Goal: Transaction & Acquisition: Purchase product/service

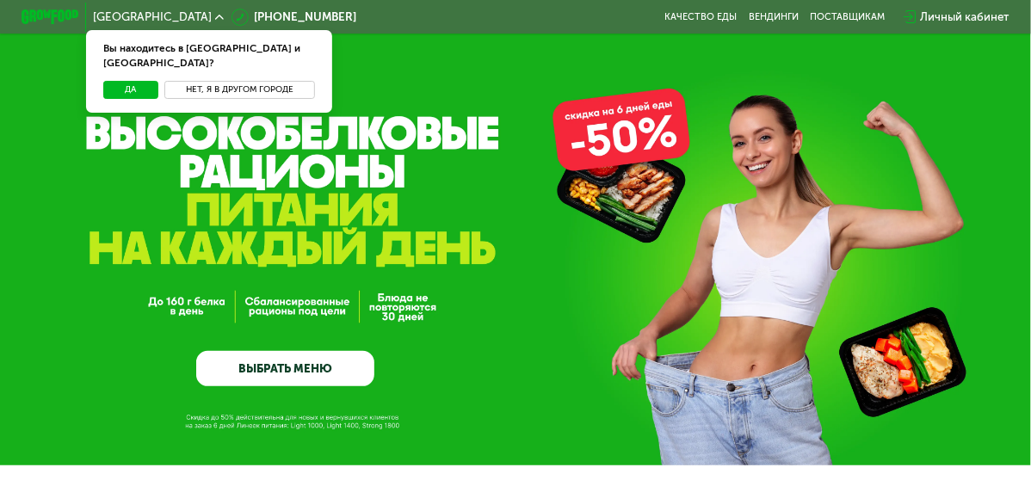
click at [247, 81] on button "Нет, я в другом городе" at bounding box center [239, 89] width 151 height 17
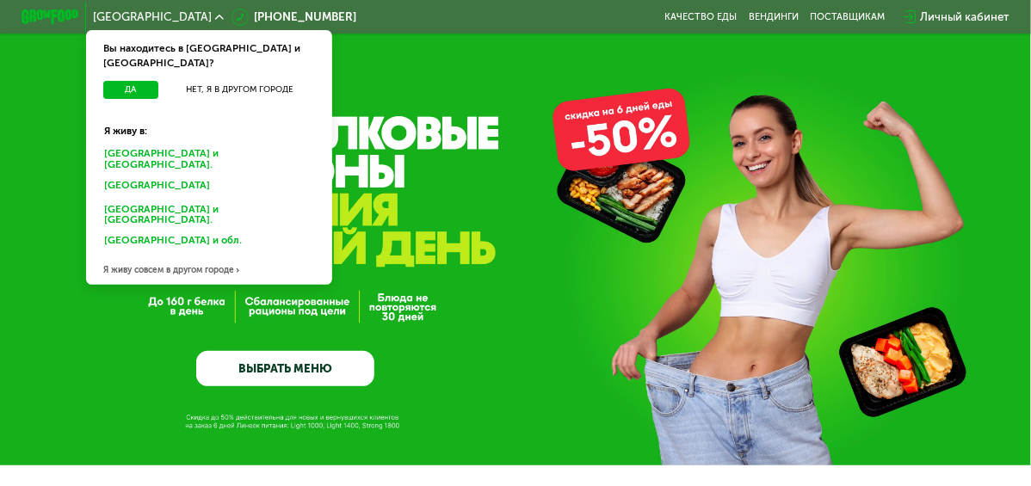
click at [135, 144] on div "Москве и обл." at bounding box center [209, 159] width 229 height 30
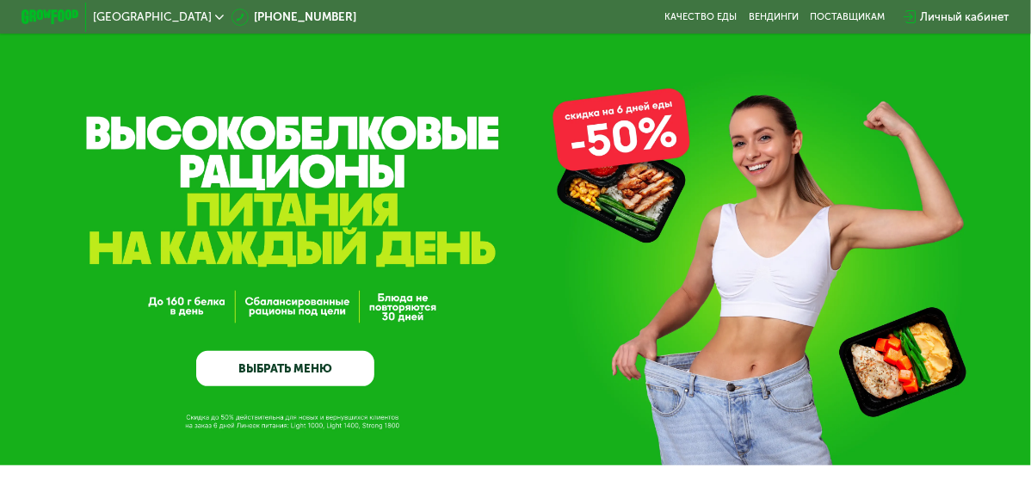
click at [974, 16] on div "Личный кабинет" at bounding box center [964, 17] width 89 height 17
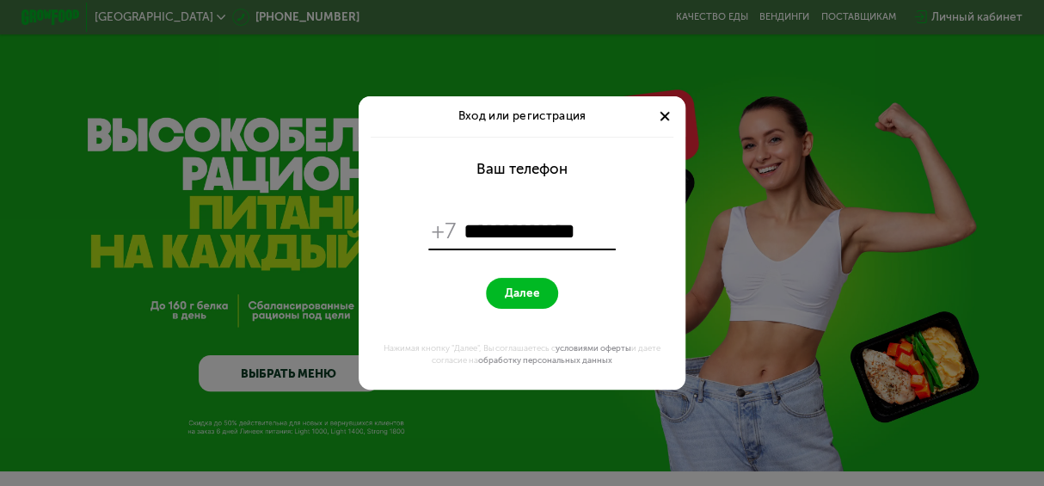
type input "**********"
click at [526, 287] on span "Далее" at bounding box center [521, 293] width 35 height 14
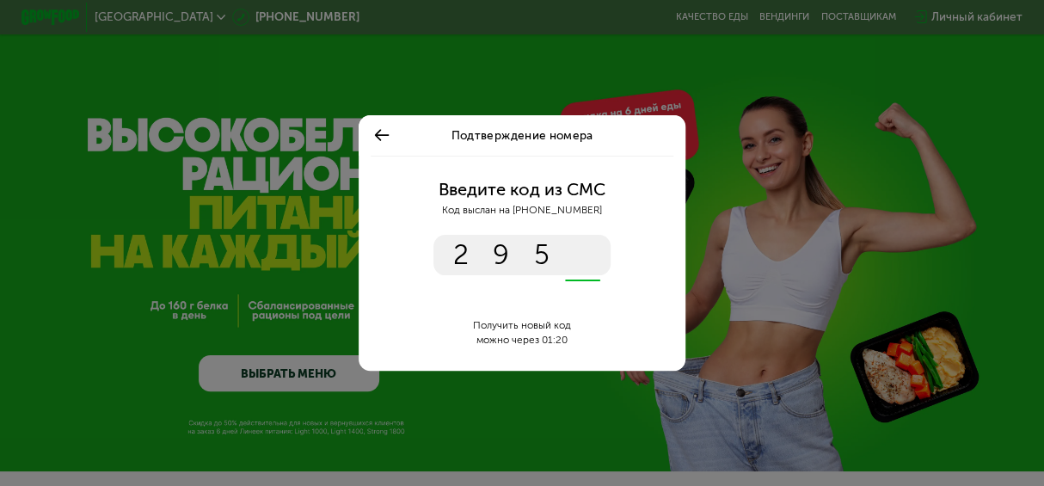
type input "****"
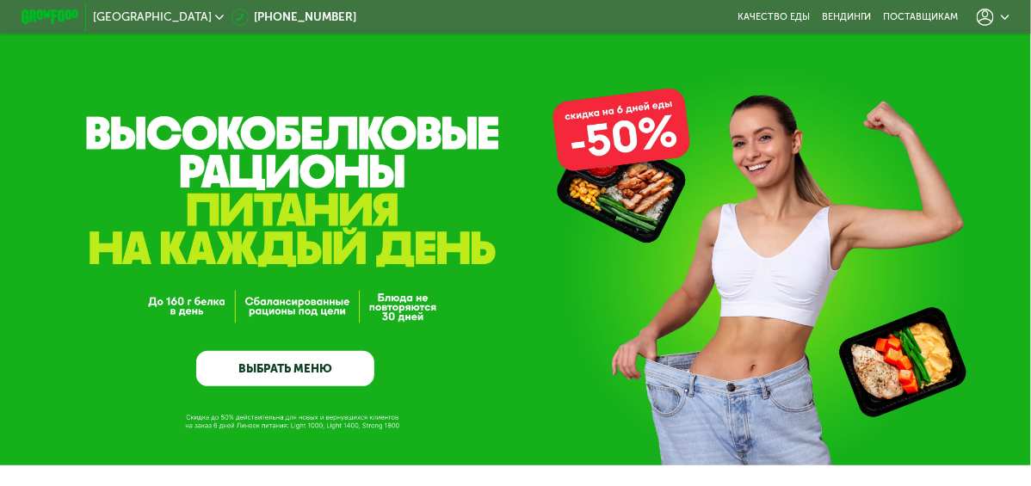
click at [992, 17] on icon at bounding box center [984, 17] width 17 height 17
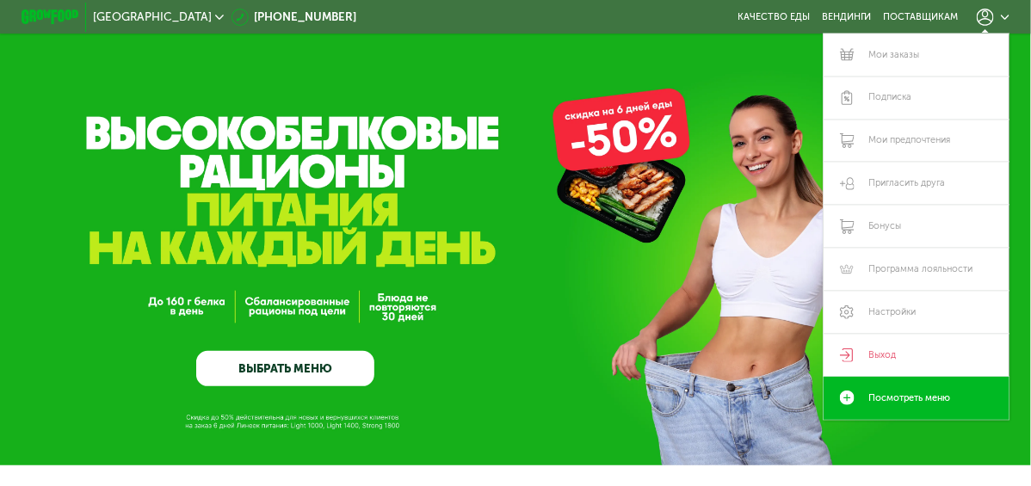
click at [997, 26] on div "Мои заказы Подписка [PERSON_NAME] предпочтения Пригласить друга Бонусы Программ…" at bounding box center [992, 17] width 47 height 32
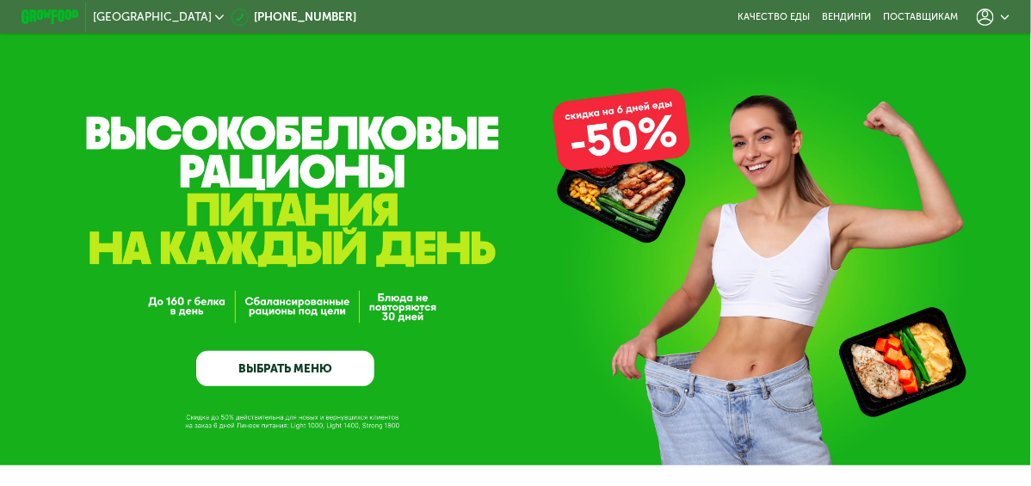
click at [994, 14] on icon at bounding box center [984, 17] width 17 height 17
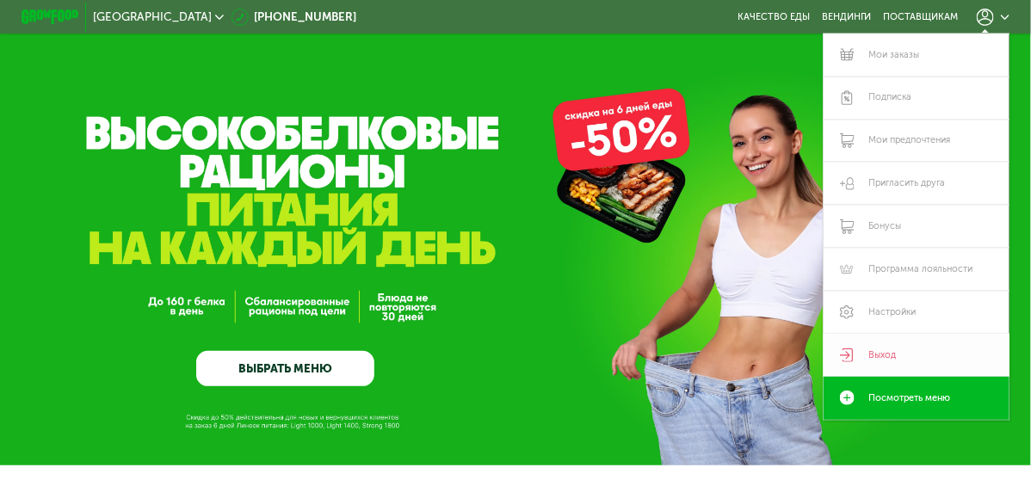
click at [885, 354] on link "Выход" at bounding box center [916, 355] width 186 height 43
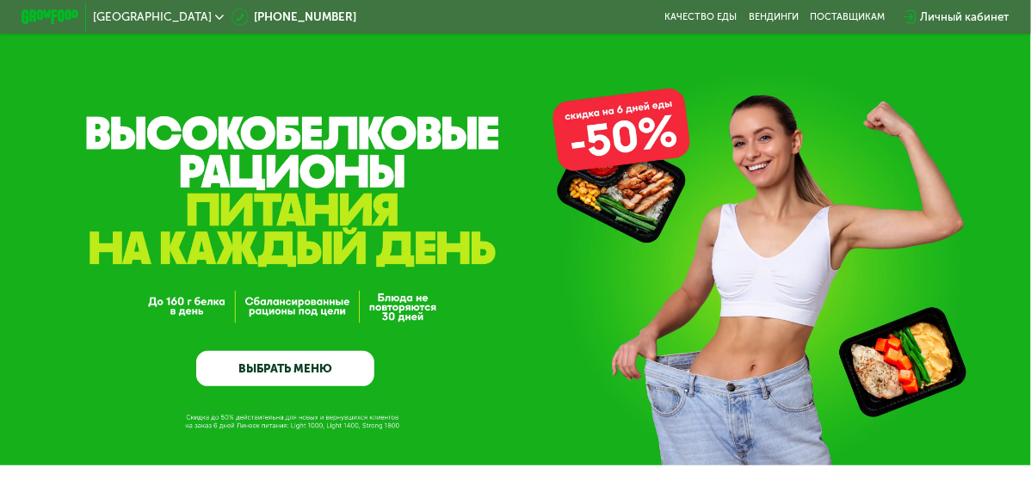
click at [950, 15] on div "Личный кабинет" at bounding box center [964, 17] width 89 height 17
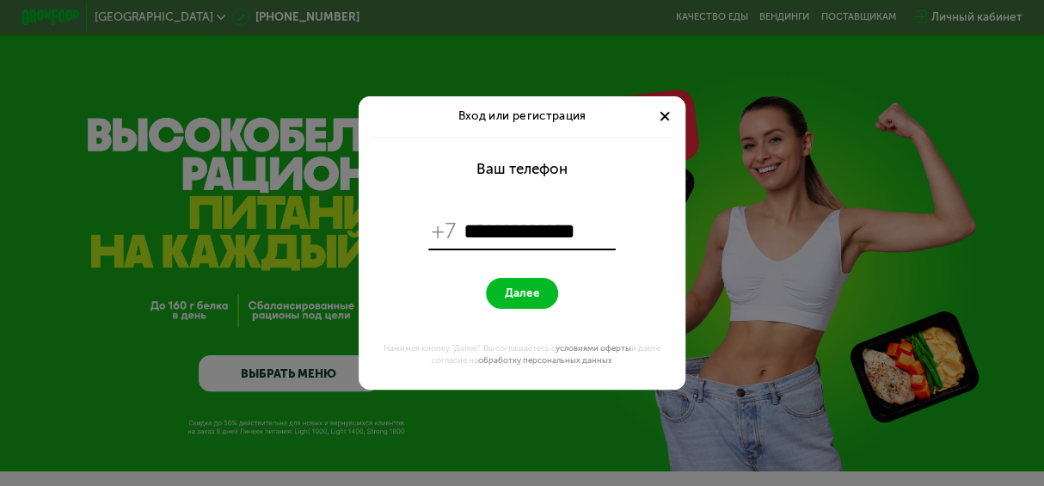
type input "**********"
click at [514, 291] on span "Далее" at bounding box center [521, 293] width 35 height 14
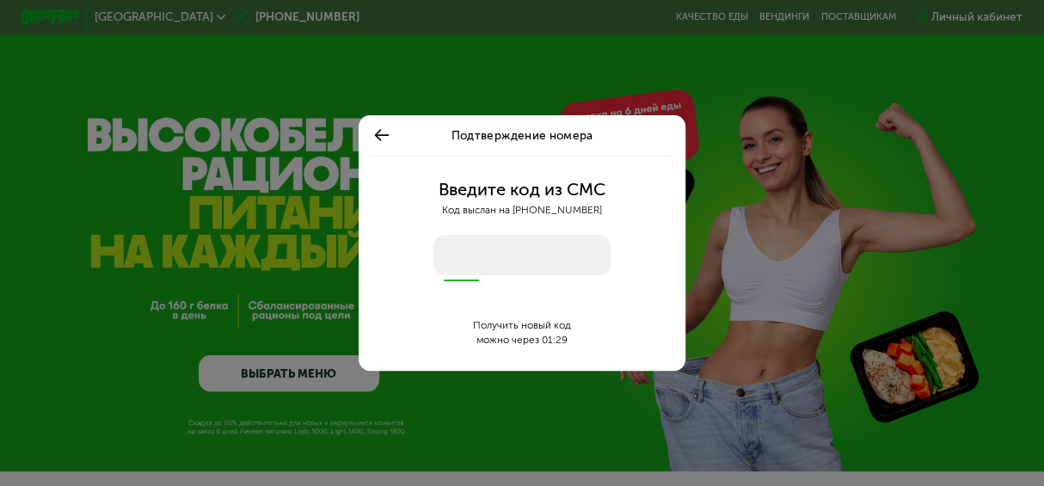
click at [519, 251] on input "number" at bounding box center [522, 255] width 177 height 40
type input "****"
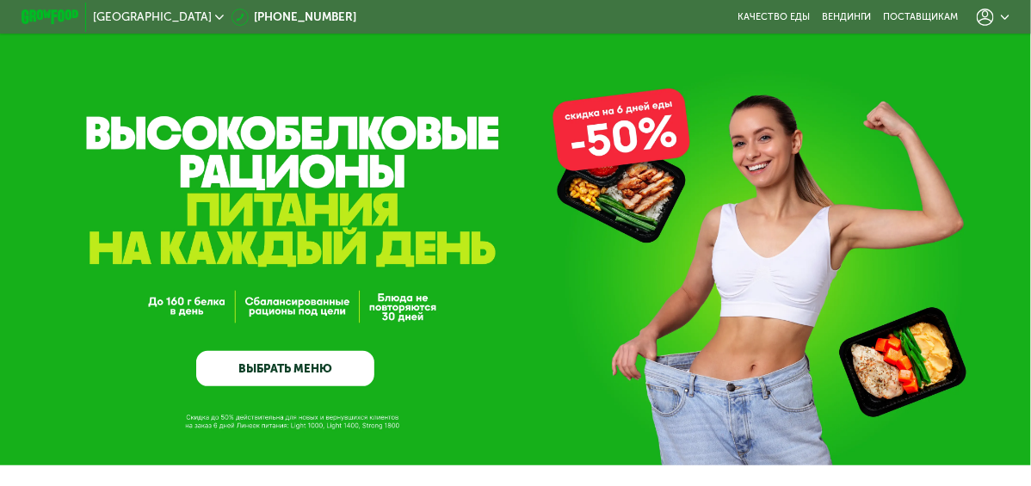
click at [285, 356] on link "ВЫБРАТЬ МЕНЮ" at bounding box center [285, 369] width 178 height 36
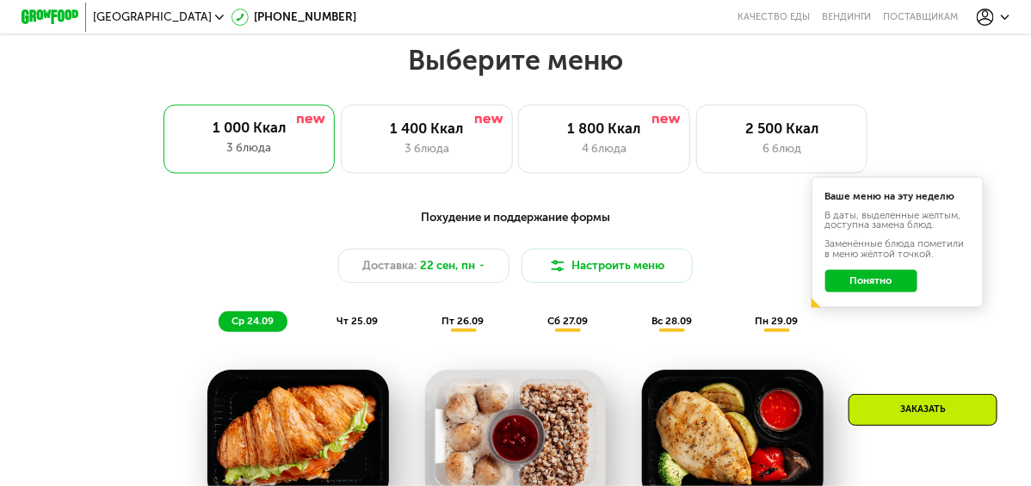
scroll to position [925, 0]
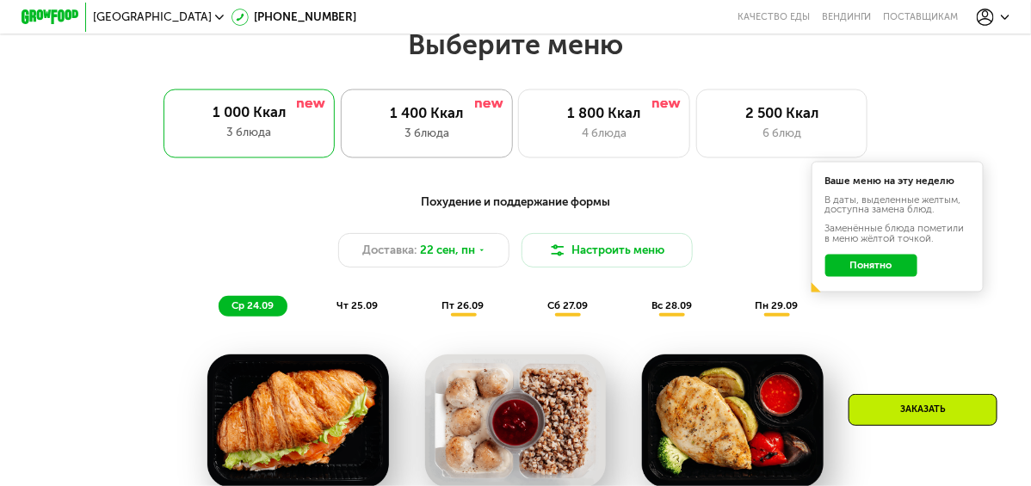
click at [424, 129] on div "1 400 Ккал 3 блюда" at bounding box center [427, 123] width 172 height 69
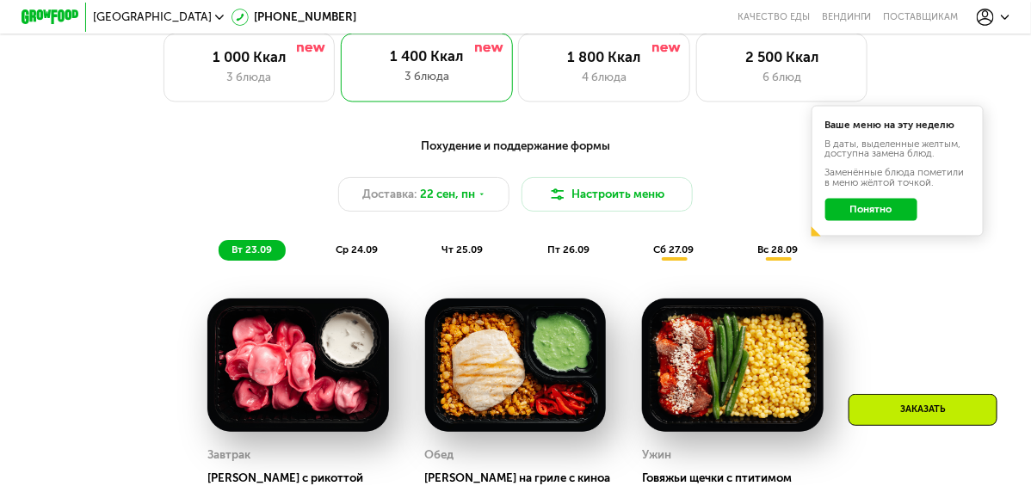
scroll to position [1011, 0]
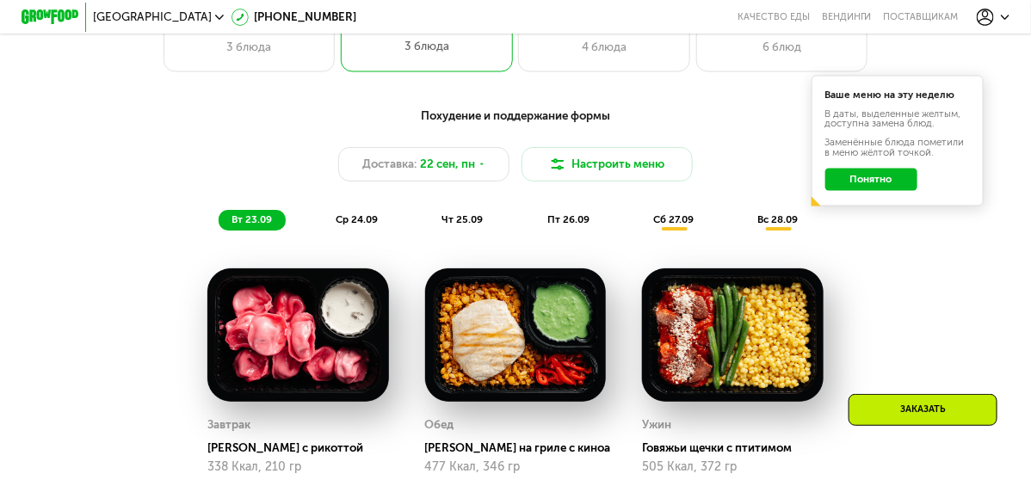
click at [911, 192] on button "Понятно" at bounding box center [871, 180] width 92 height 23
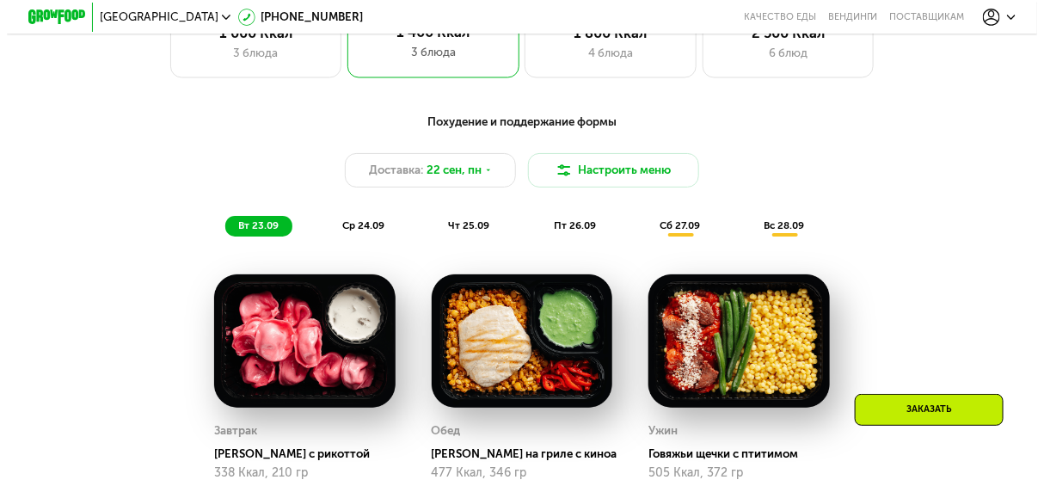
scroll to position [1097, 0]
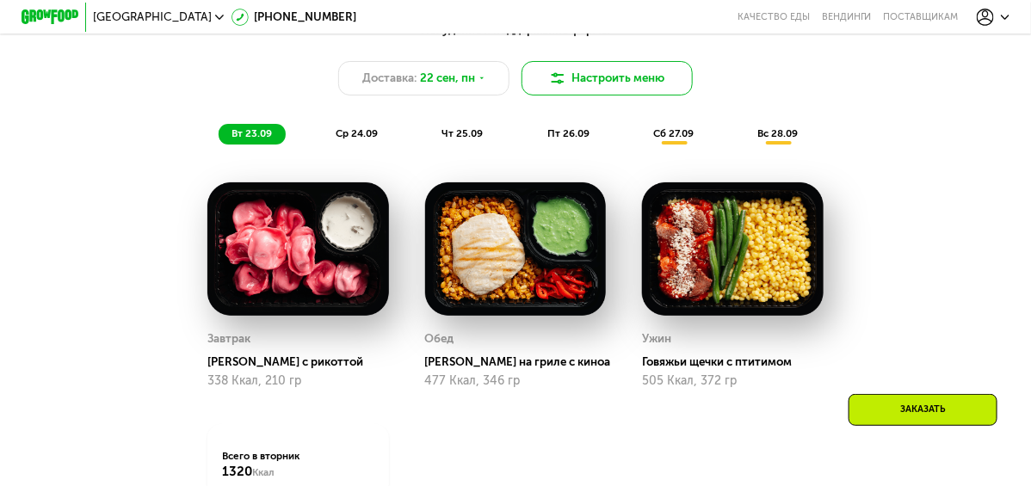
click at [631, 95] on button "Настроить меню" at bounding box center [607, 78] width 172 height 34
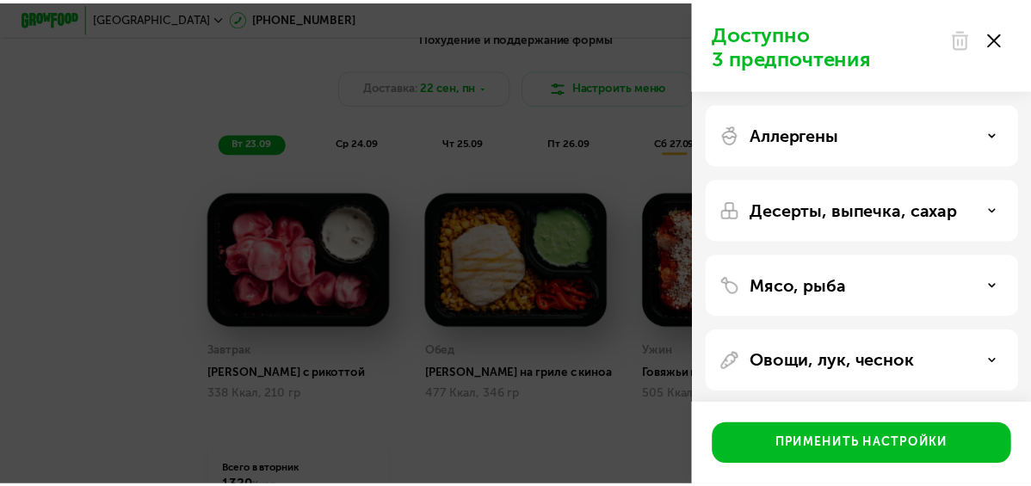
scroll to position [81, 0]
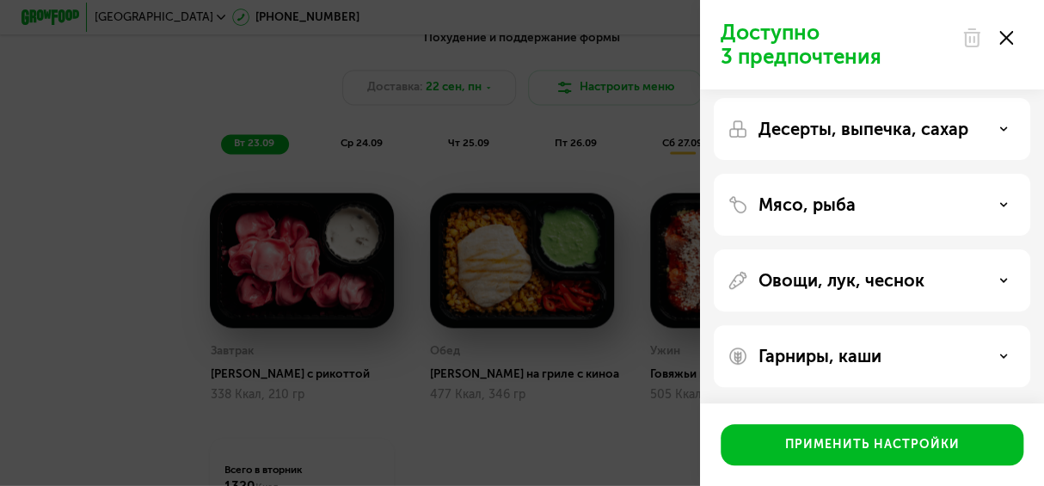
click at [651, 121] on div "Доступно 3 предпочтения Аллергены Десерты, выпечка, сахар Мясо, рыба Овощи, лук…" at bounding box center [522, 243] width 1044 height 486
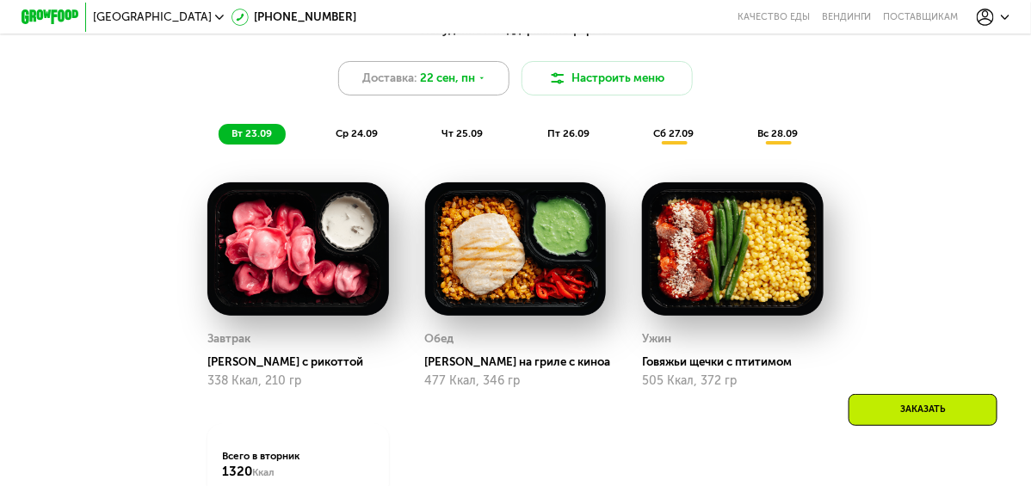
click at [454, 83] on span "22 сен, пн" at bounding box center [447, 78] width 55 height 17
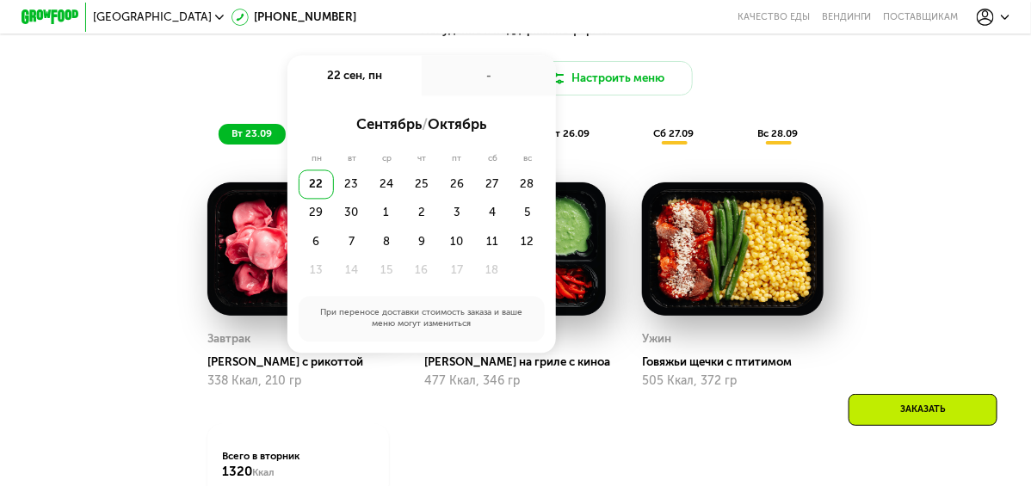
click at [945, 97] on div "Похудение и поддержание формы Доставка: [DATE] сен, пн - сентябрь / октябрь пн …" at bounding box center [515, 82] width 865 height 141
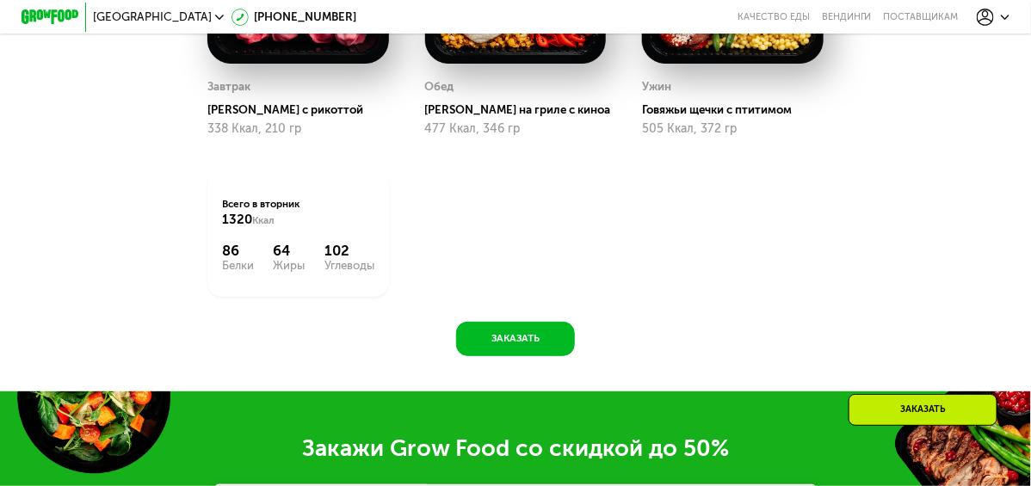
scroll to position [1354, 0]
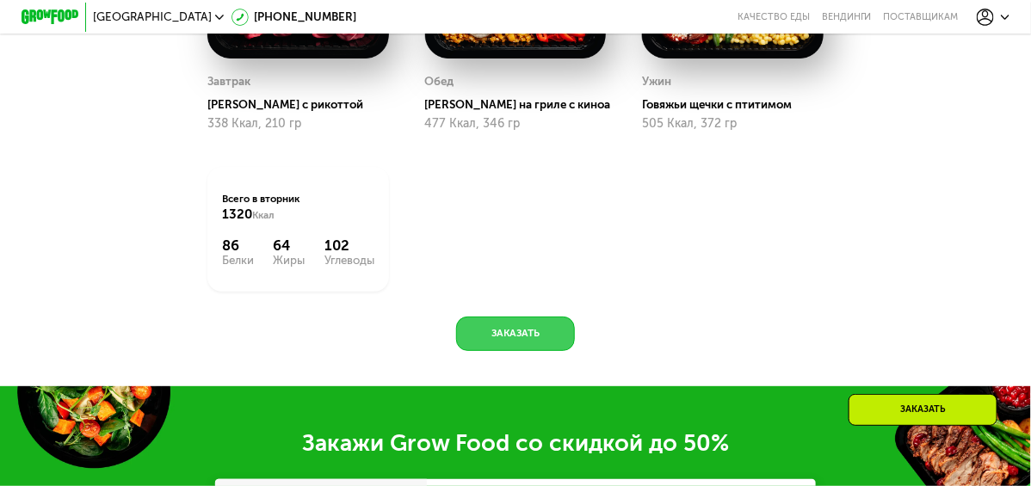
click at [513, 347] on button "Заказать" at bounding box center [515, 334] width 119 height 34
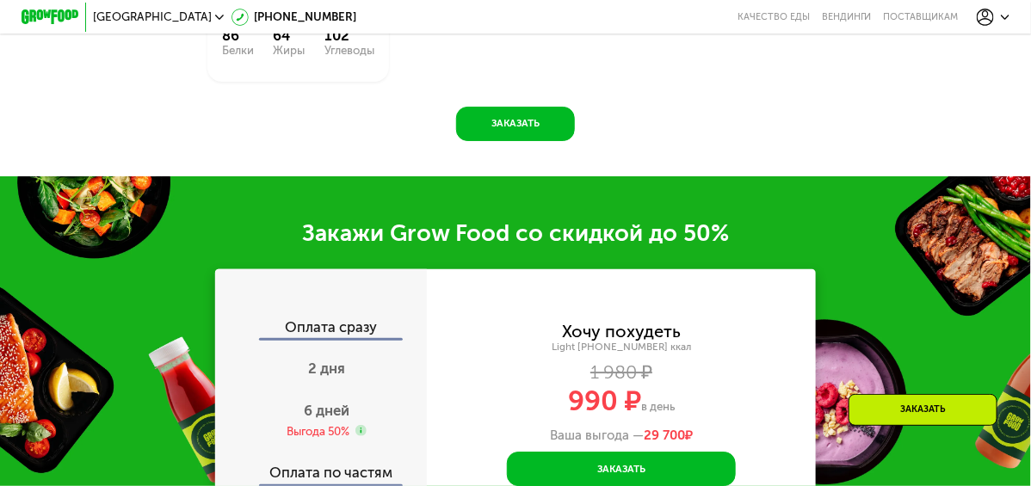
scroll to position [1757, 0]
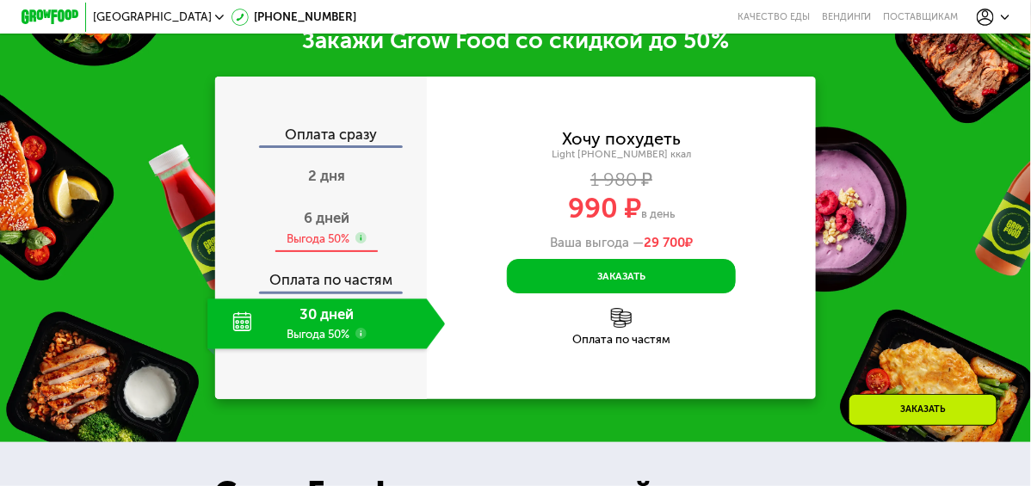
click at [319, 226] on span "6 дней" at bounding box center [327, 217] width 46 height 17
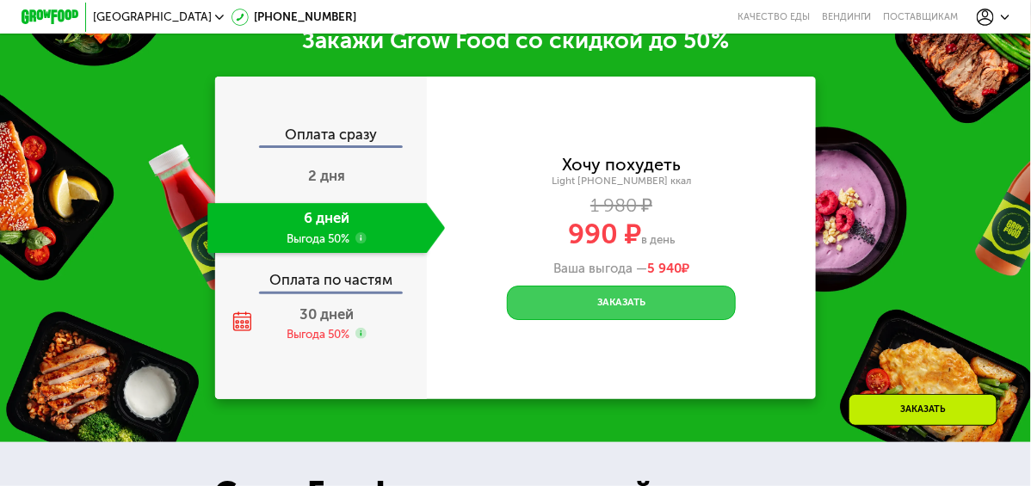
click at [620, 320] on button "Заказать" at bounding box center [621, 303] width 229 height 34
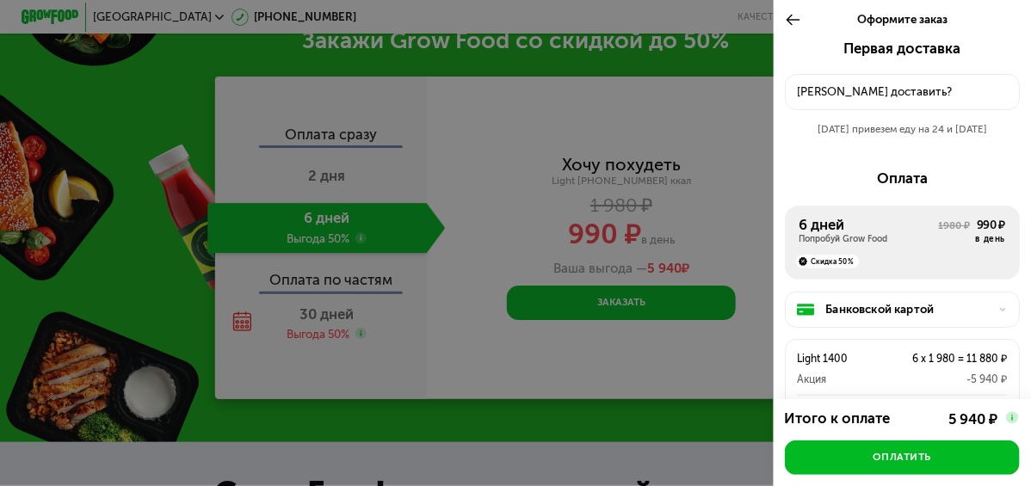
click at [878, 86] on div "[PERSON_NAME] доставить?" at bounding box center [902, 91] width 210 height 17
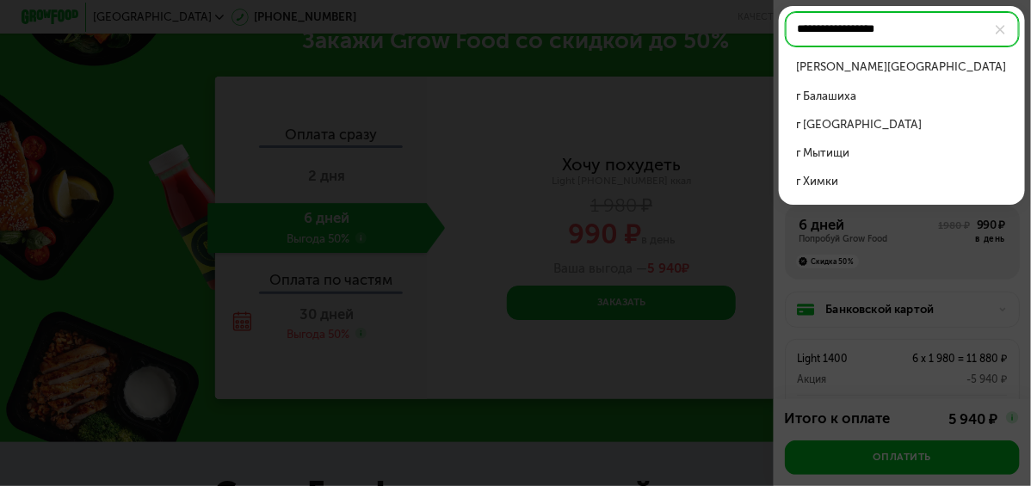
click at [871, 66] on div "[PERSON_NAME][GEOGRAPHIC_DATA]" at bounding box center [902, 66] width 212 height 17
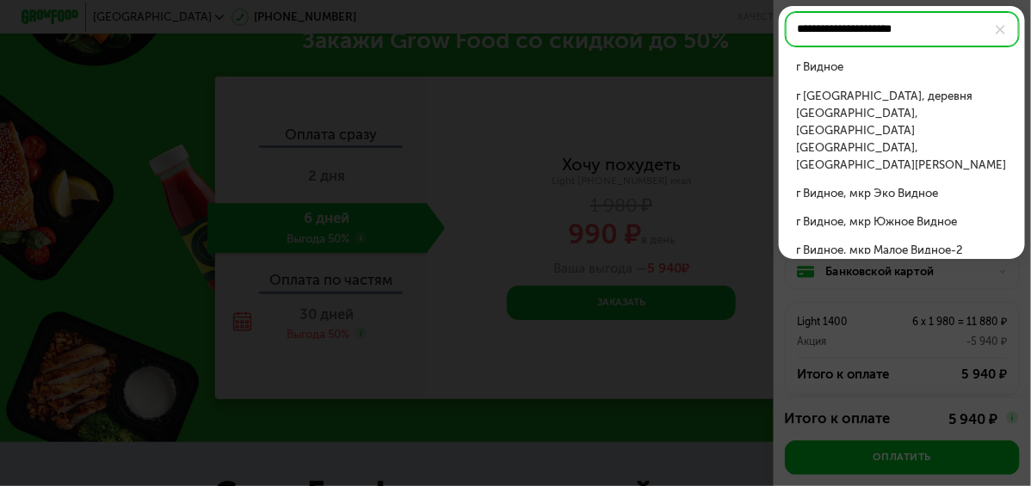
click at [844, 62] on div "г Видное" at bounding box center [902, 66] width 212 height 17
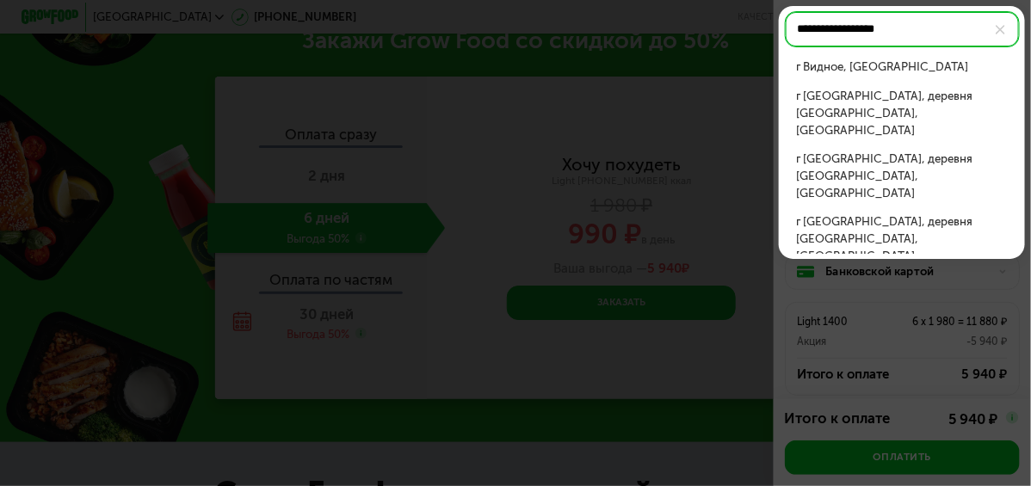
click at [866, 62] on div "г Видное, [GEOGRAPHIC_DATA]" at bounding box center [902, 66] width 212 height 17
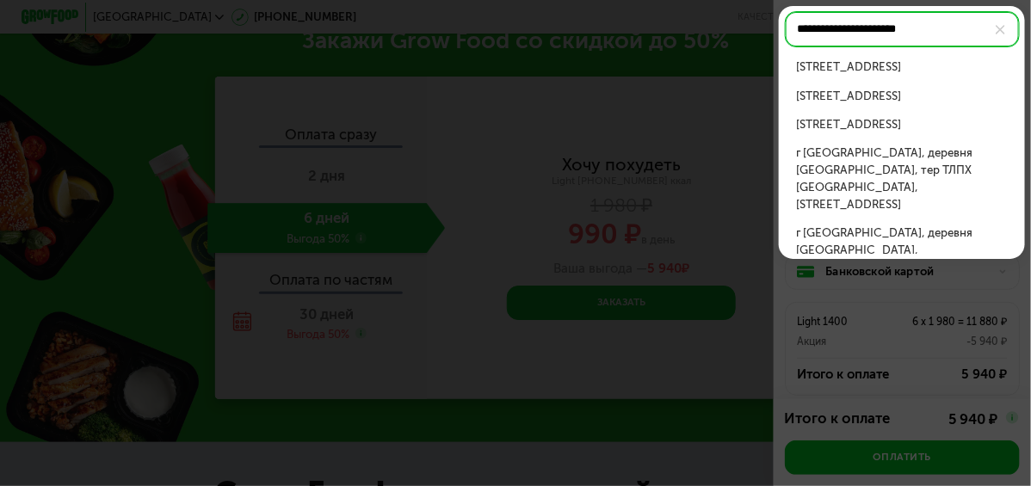
click at [943, 71] on div "[STREET_ADDRESS]" at bounding box center [902, 66] width 212 height 17
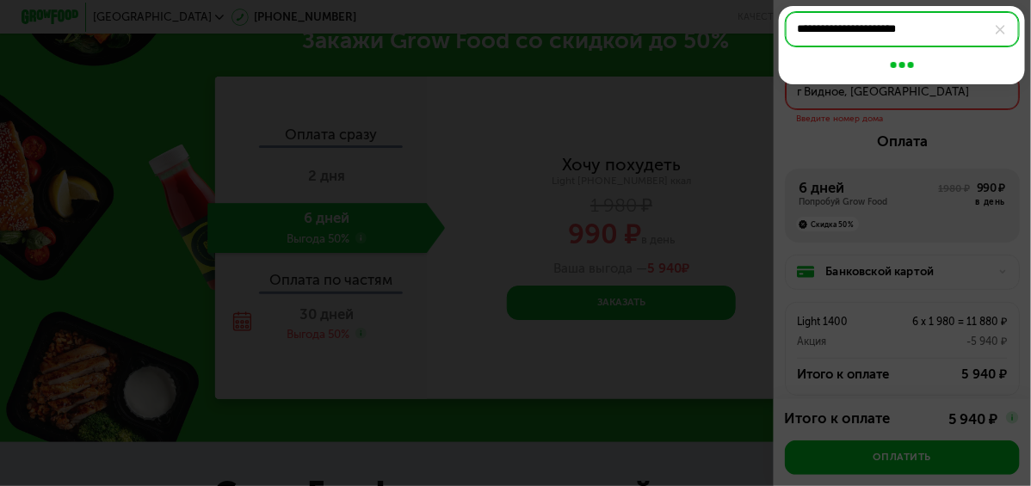
type input "**********"
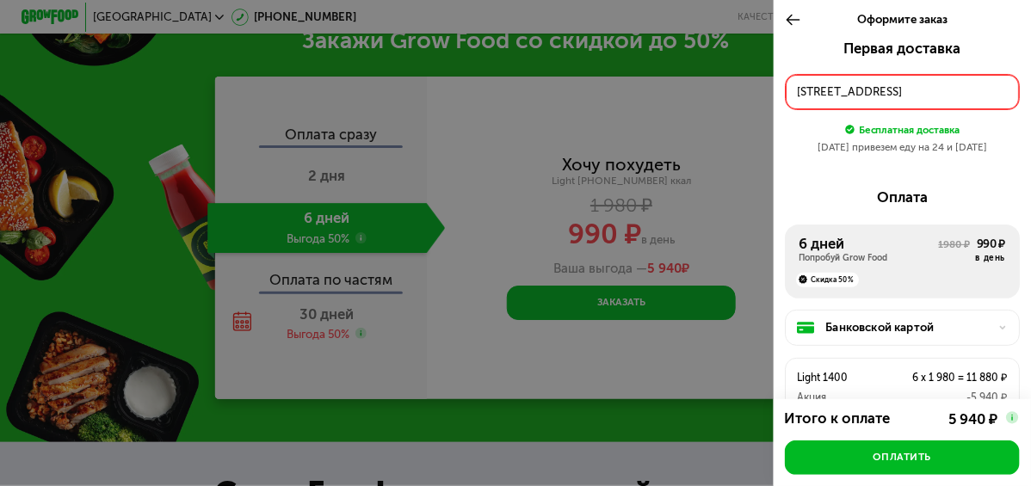
click at [955, 91] on div "[STREET_ADDRESS]" at bounding box center [902, 91] width 210 height 17
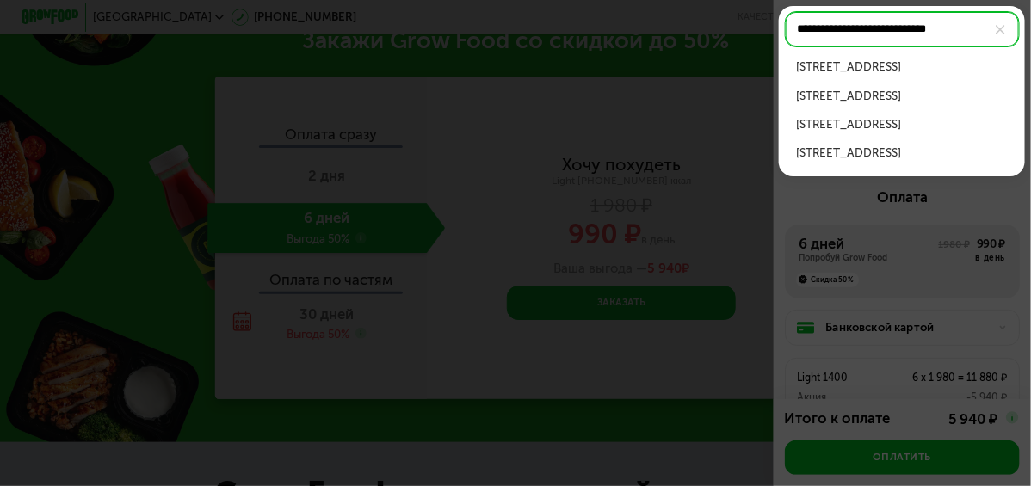
click at [941, 94] on div "[STREET_ADDRESS]" at bounding box center [902, 96] width 212 height 17
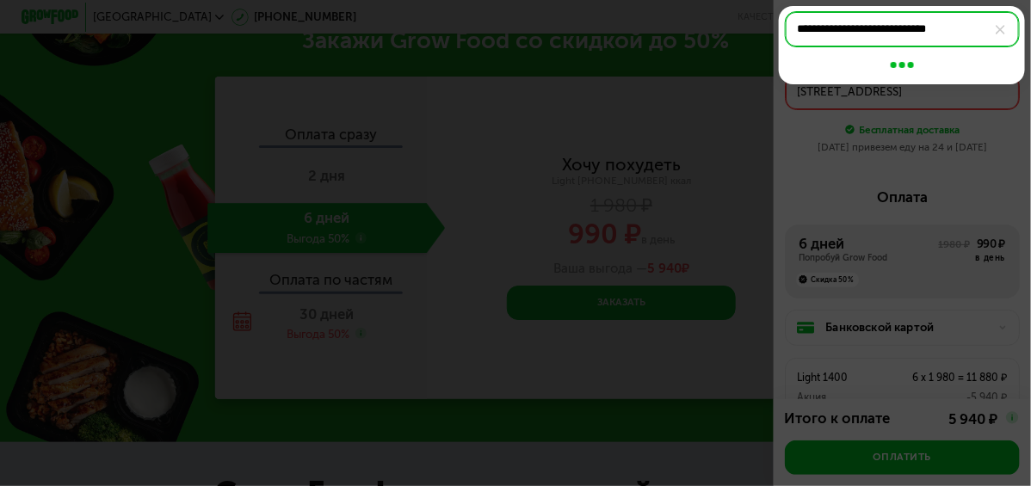
type input "**********"
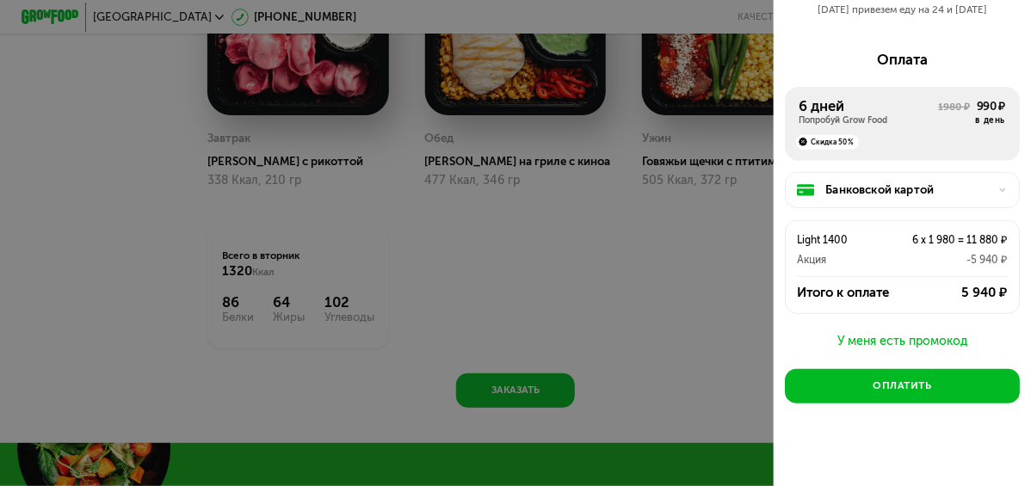
scroll to position [1326, 0]
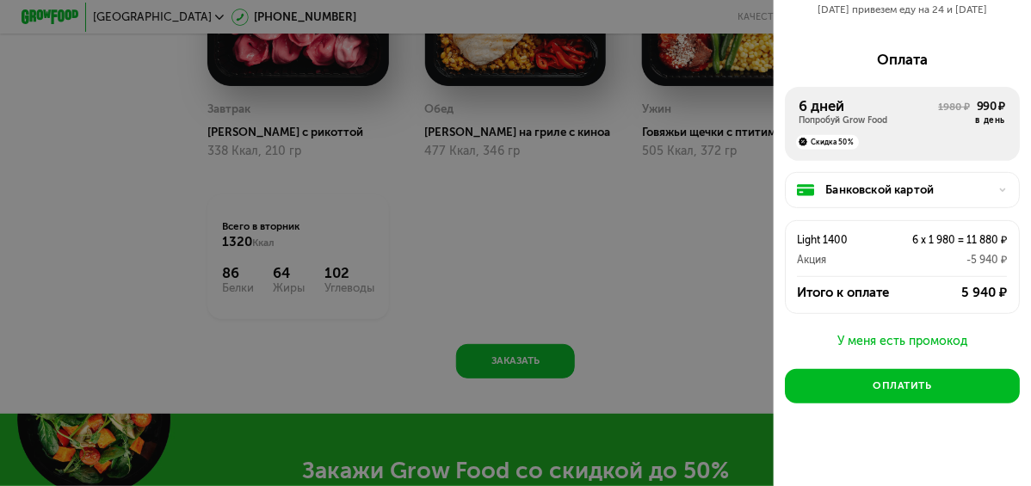
click at [998, 186] on icon at bounding box center [1002, 190] width 9 height 9
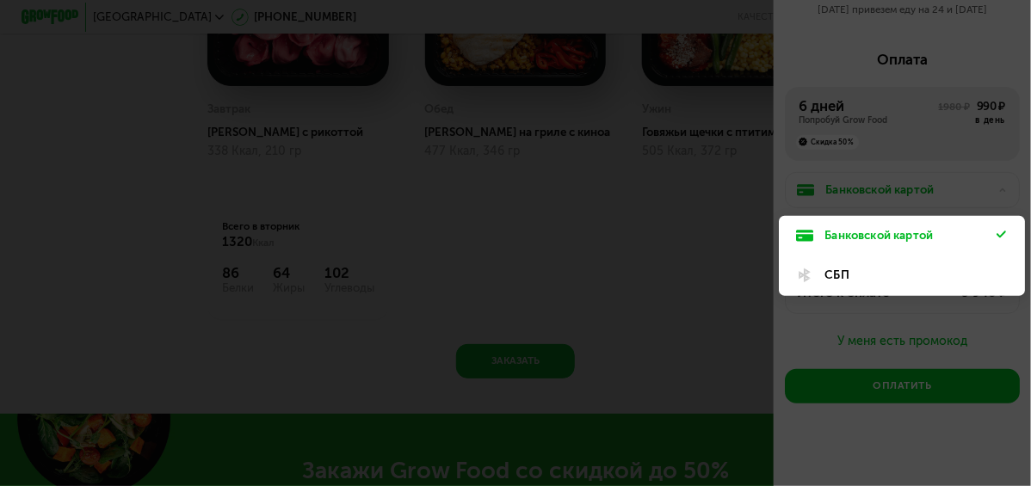
click at [839, 273] on div "СБП" at bounding box center [910, 275] width 172 height 17
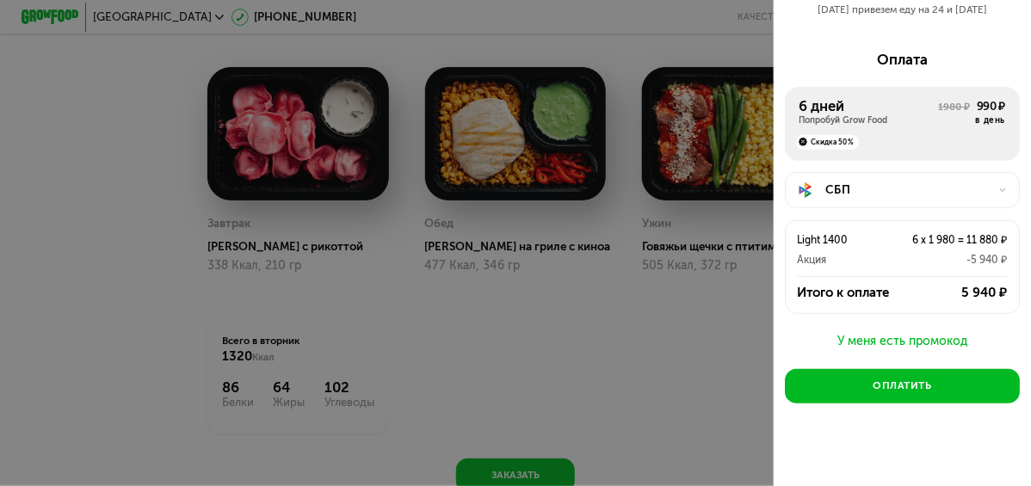
scroll to position [1240, 0]
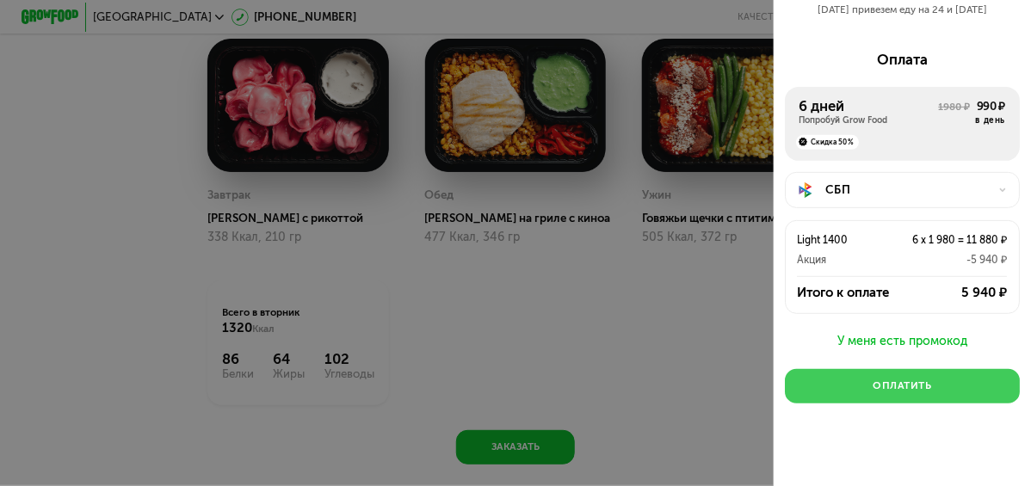
click at [884, 380] on div "Оплатить" at bounding box center [901, 385] width 58 height 15
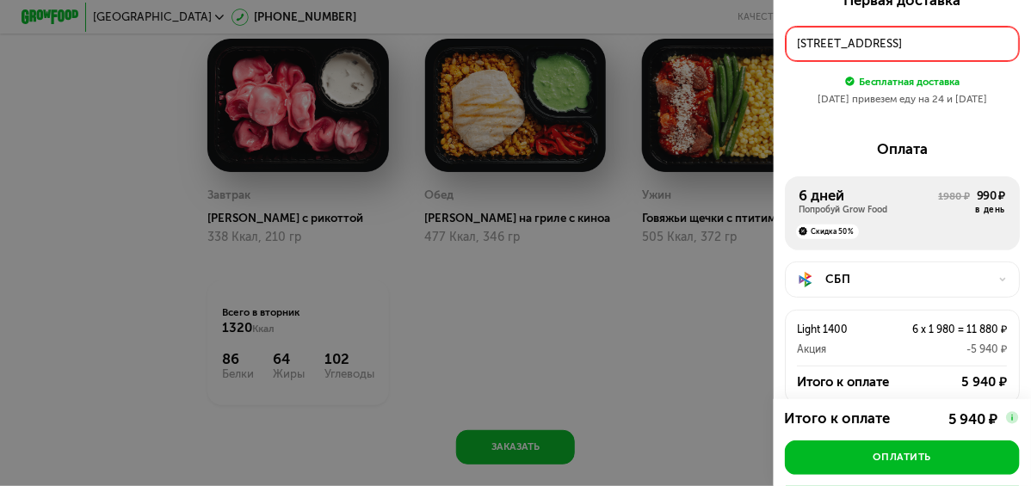
scroll to position [0, 0]
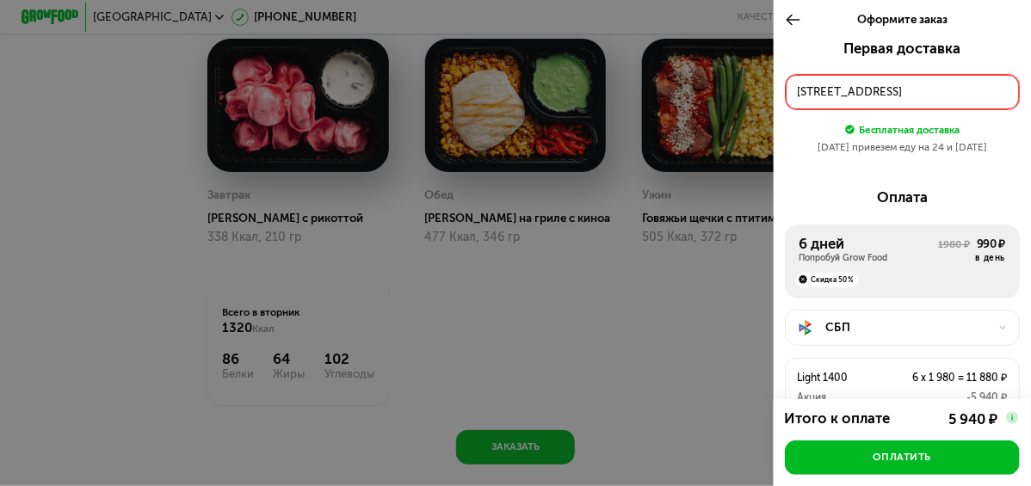
click at [878, 86] on div "[STREET_ADDRESS]" at bounding box center [902, 91] width 210 height 17
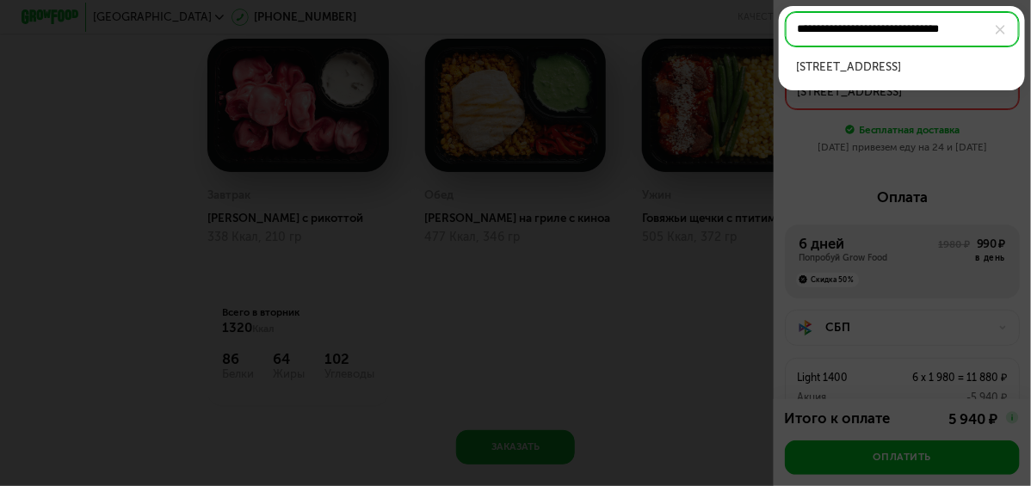
click at [859, 35] on input "**********" at bounding box center [902, 29] width 235 height 36
click at [882, 72] on div "[STREET_ADDRESS]" at bounding box center [902, 66] width 212 height 17
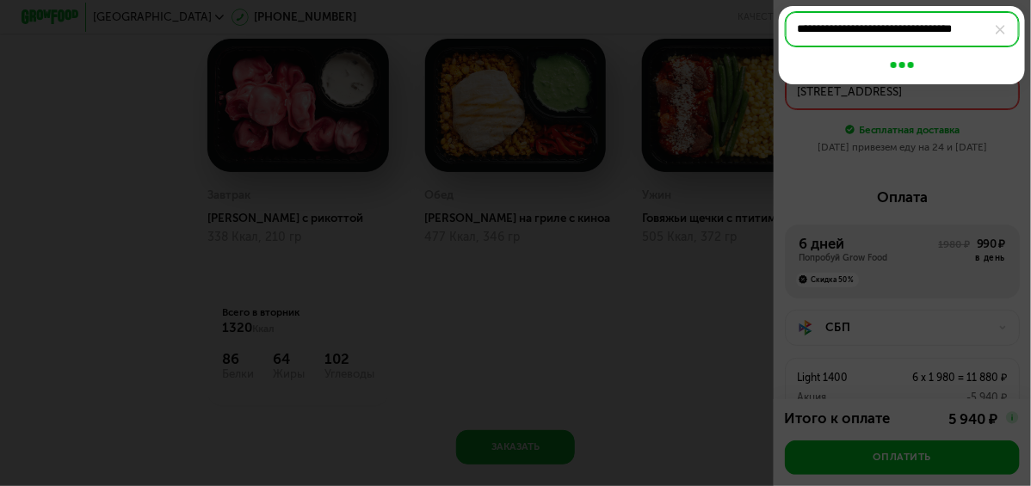
type input "**********"
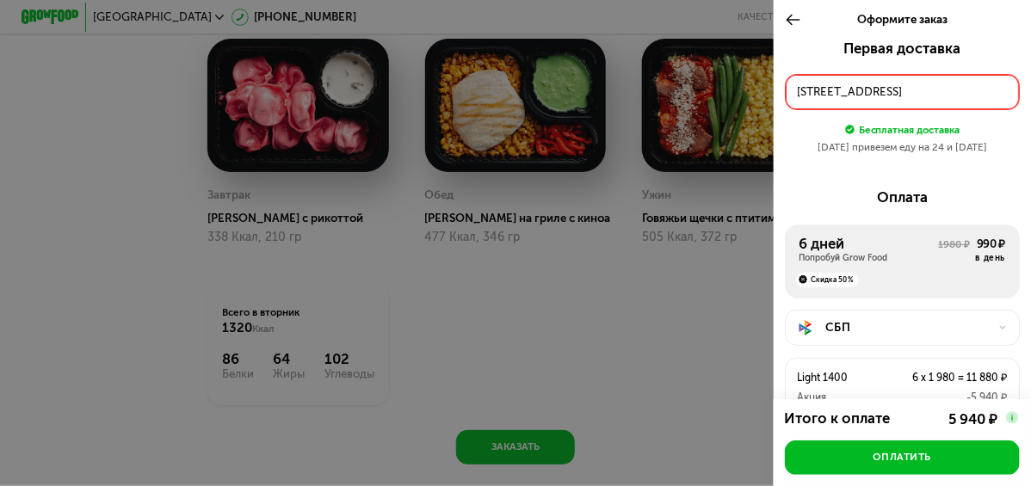
click at [850, 103] on button "[STREET_ADDRESS]" at bounding box center [902, 92] width 235 height 36
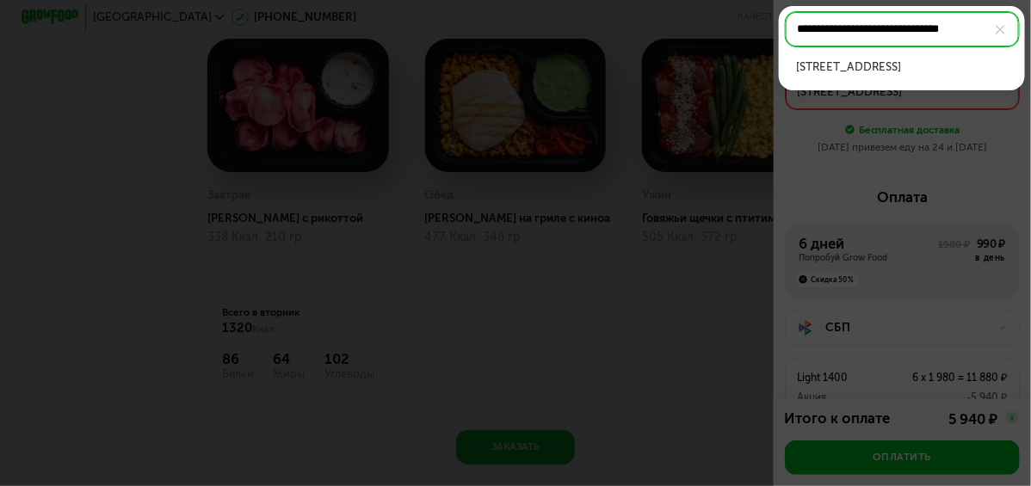
click at [793, 34] on input "**********" at bounding box center [902, 29] width 235 height 36
click at [835, 33] on input "**********" at bounding box center [902, 29] width 235 height 36
type input "**********"
click at [1000, 28] on img at bounding box center [999, 29] width 9 height 9
click at [1000, 28] on input "**********" at bounding box center [902, 29] width 235 height 36
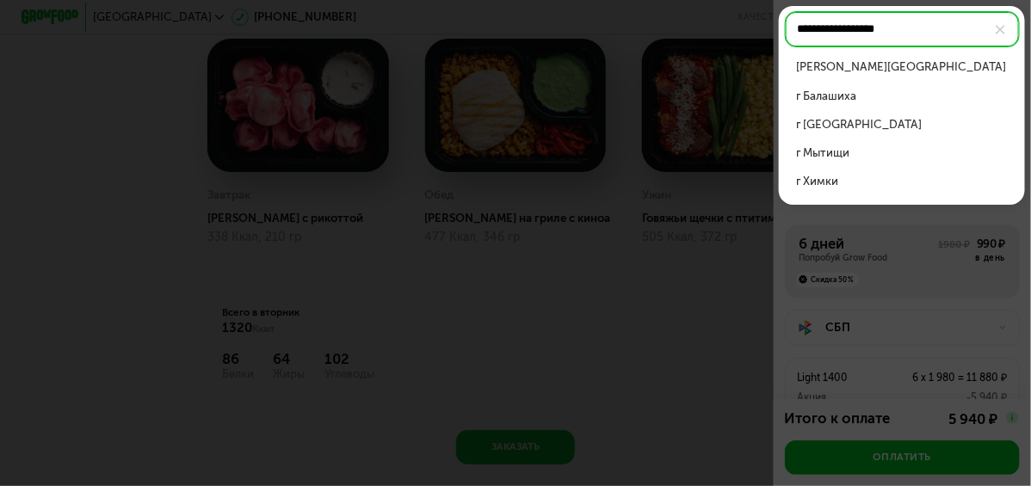
click at [865, 71] on div "[PERSON_NAME][GEOGRAPHIC_DATA]" at bounding box center [902, 66] width 212 height 17
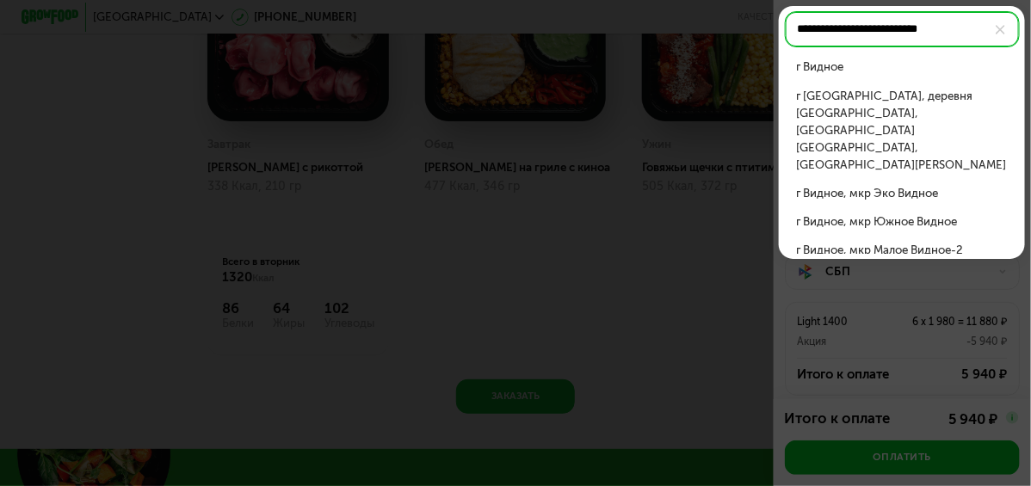
scroll to position [1068, 0]
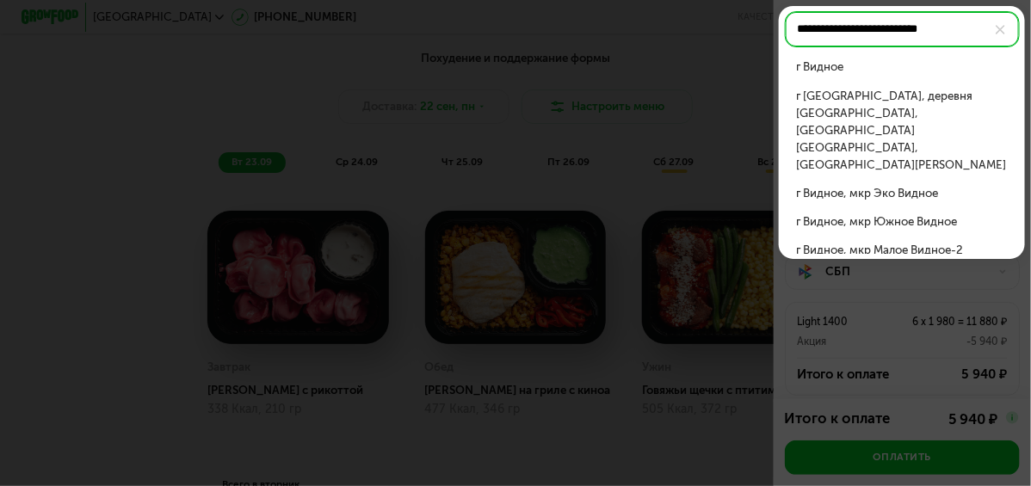
click at [833, 68] on div "г Видное" at bounding box center [902, 66] width 212 height 17
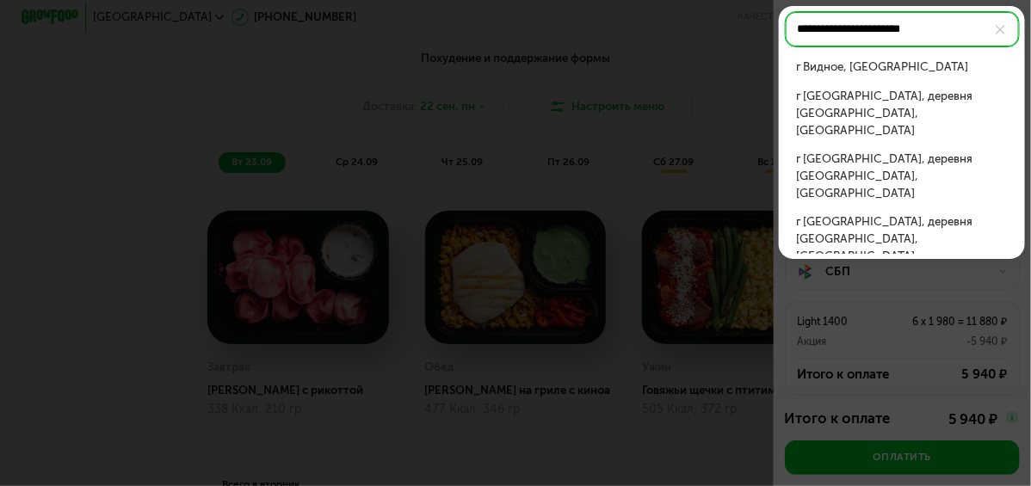
click at [867, 70] on div "г Видное, [GEOGRAPHIC_DATA]" at bounding box center [902, 66] width 212 height 17
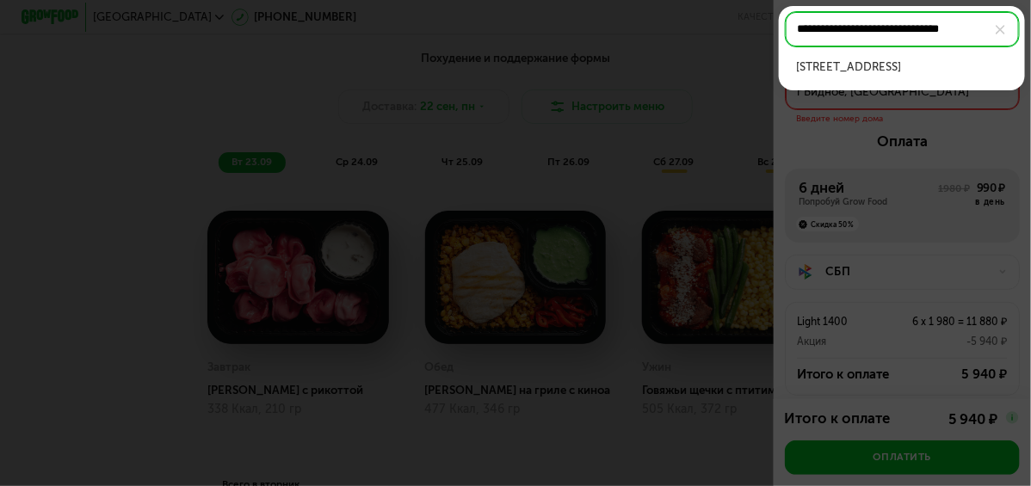
click at [951, 68] on div "[STREET_ADDRESS]" at bounding box center [902, 66] width 212 height 17
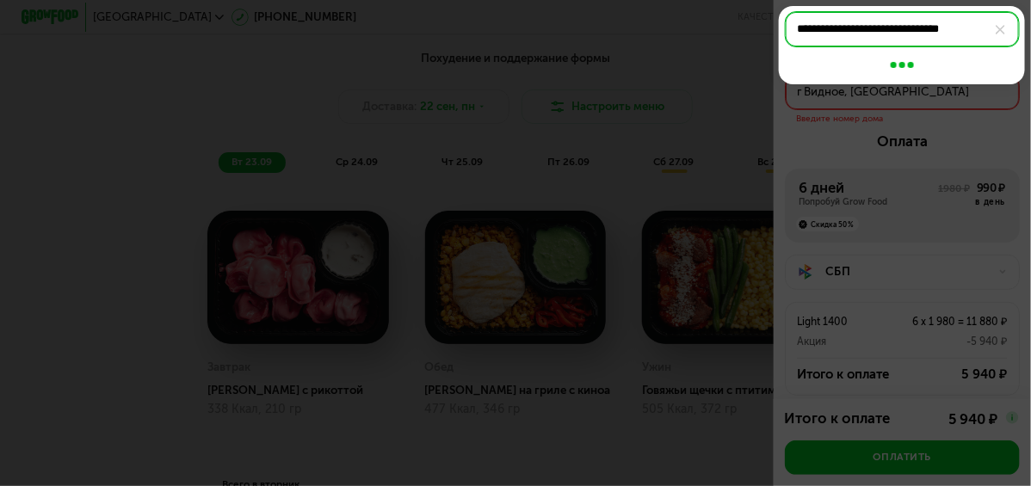
type input "**********"
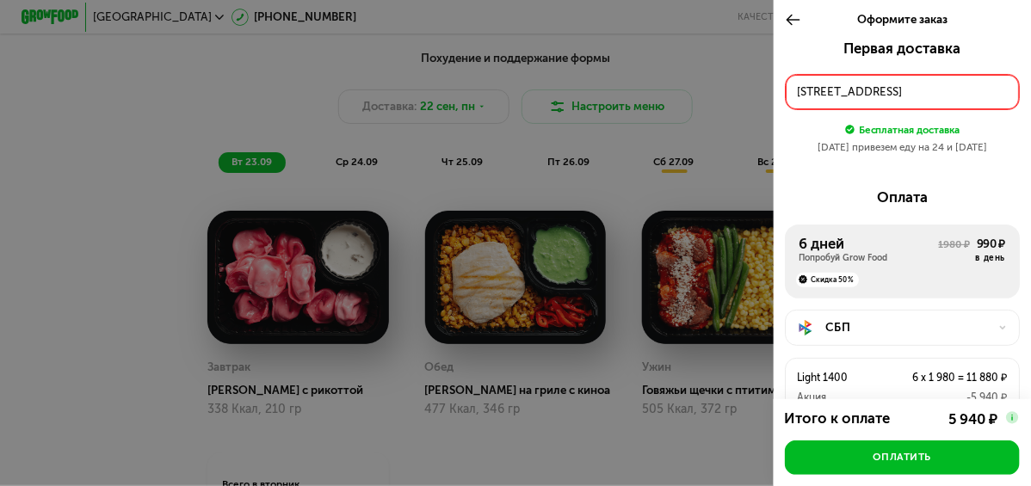
click at [817, 95] on div "[STREET_ADDRESS]" at bounding box center [902, 91] width 210 height 17
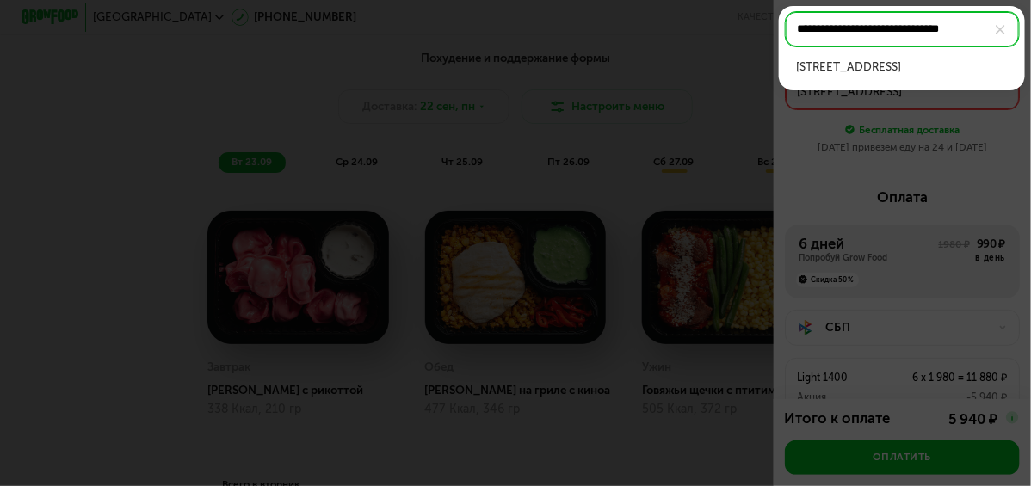
click at [879, 27] on input "**********" at bounding box center [902, 29] width 235 height 36
drag, startPoint x: 849, startPoint y: 29, endPoint x: 1002, endPoint y: 28, distance: 153.1
click at [1002, 28] on label "**********" at bounding box center [902, 29] width 235 height 36
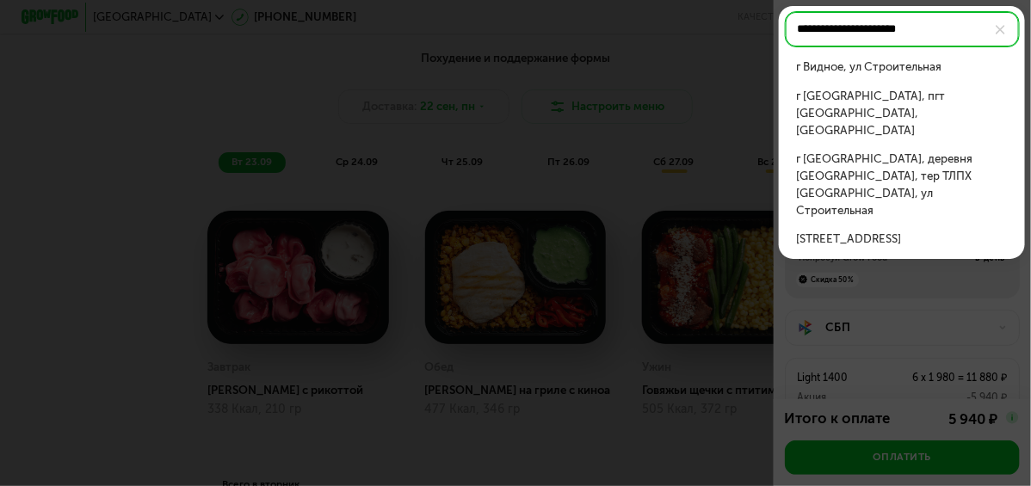
click at [917, 78] on li "г Видное, ул Строительная" at bounding box center [902, 67] width 235 height 28
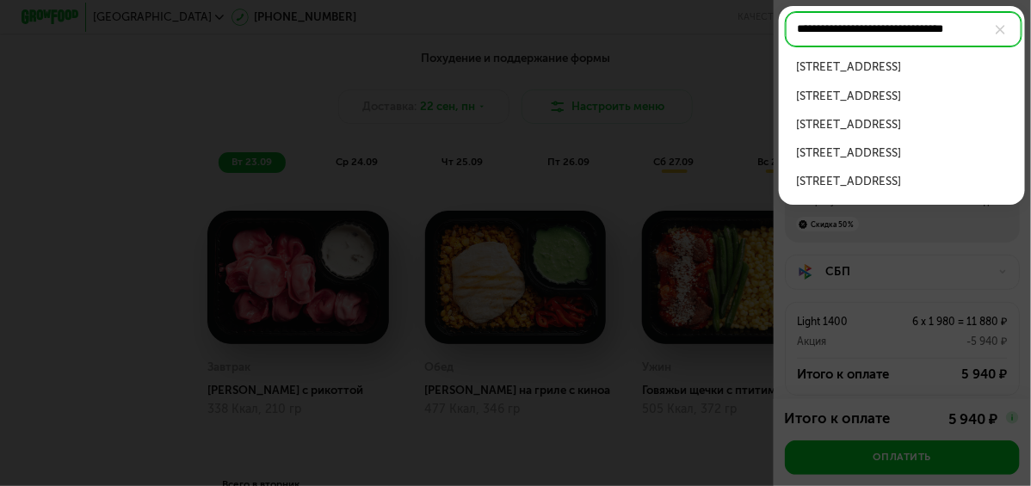
scroll to position [0, 0]
click at [923, 70] on div "[STREET_ADDRESS]" at bounding box center [902, 66] width 212 height 17
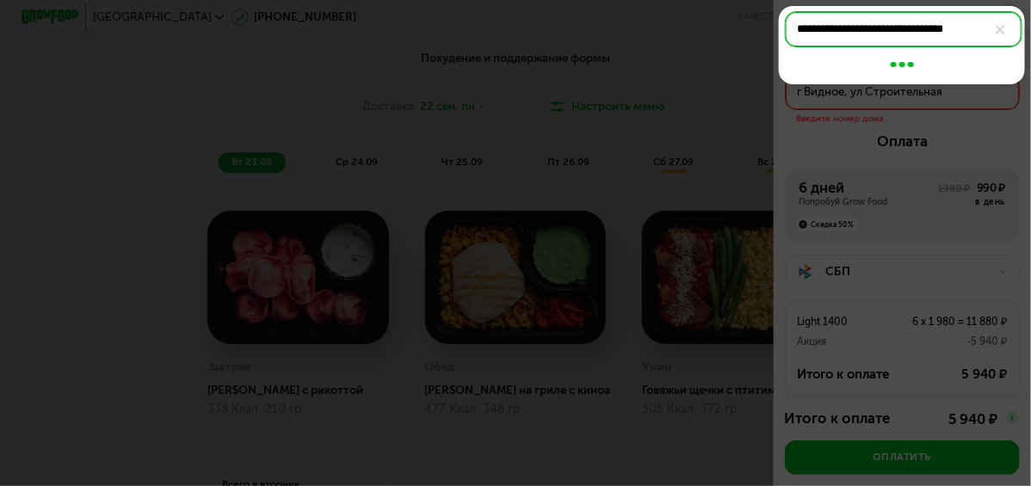
type input "**********"
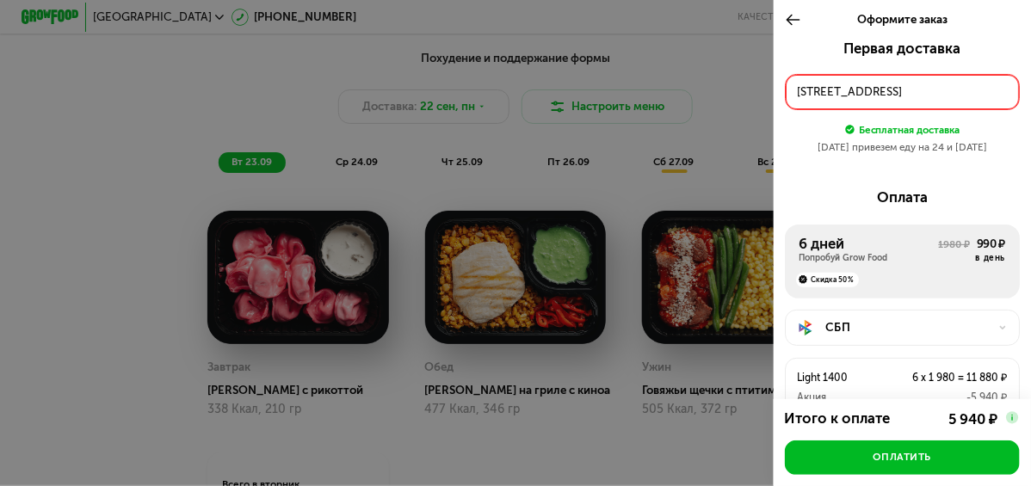
click at [978, 93] on div "[STREET_ADDRESS]" at bounding box center [902, 91] width 210 height 17
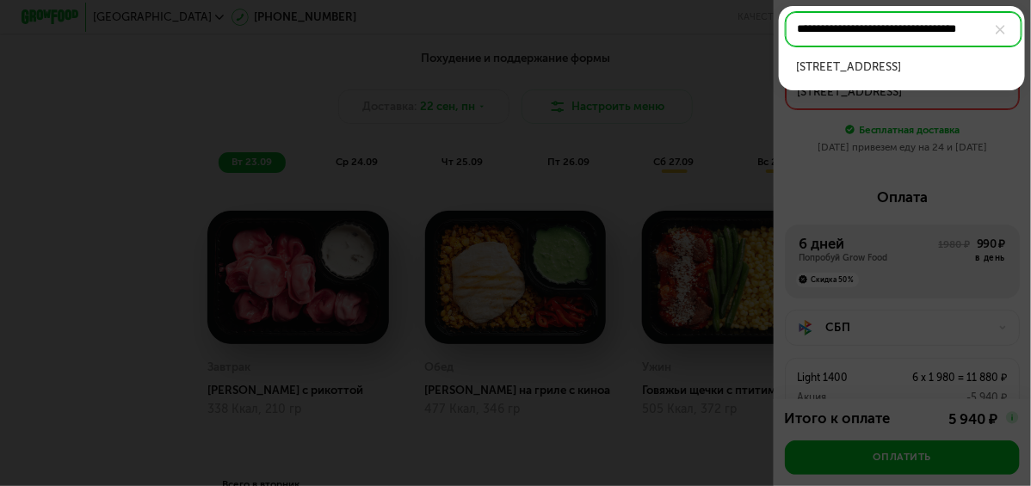
click at [972, 73] on div "[STREET_ADDRESS]" at bounding box center [902, 66] width 212 height 17
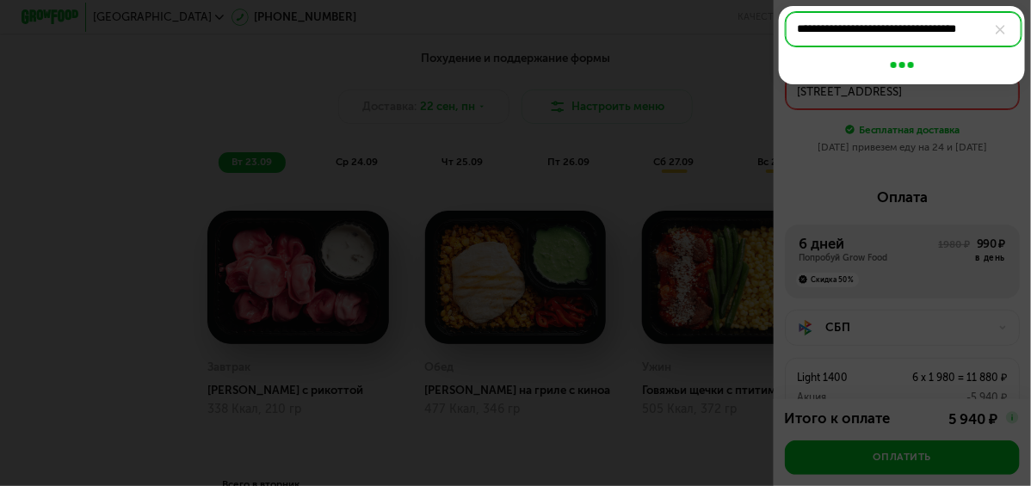
type input "**********"
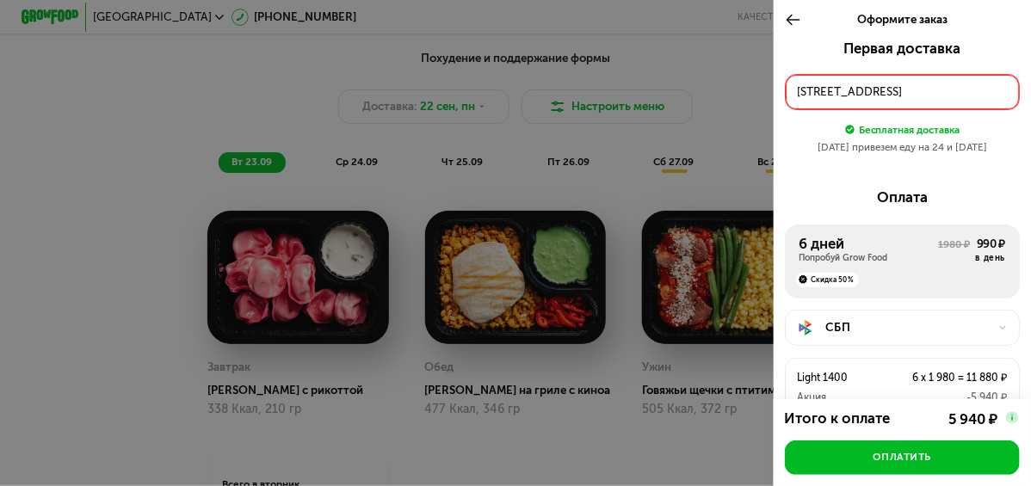
click at [929, 93] on div "[STREET_ADDRESS]" at bounding box center [902, 91] width 210 height 17
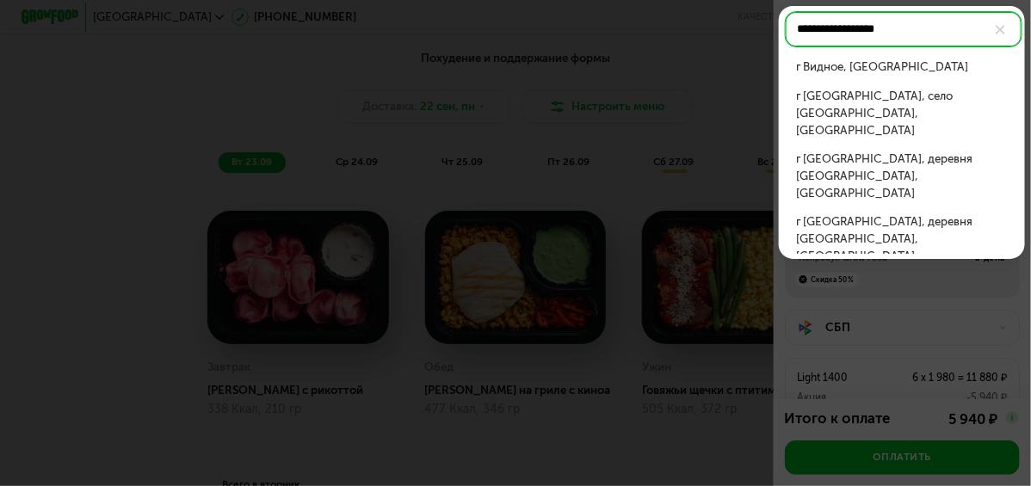
click at [854, 108] on div "г [GEOGRAPHIC_DATA], село [GEOGRAPHIC_DATA], [GEOGRAPHIC_DATA]" at bounding box center [902, 114] width 212 height 52
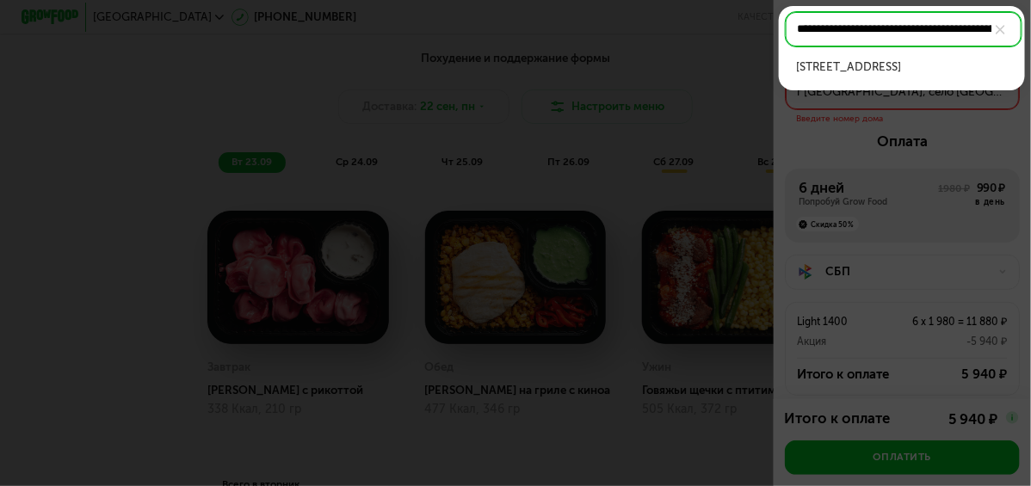
click at [859, 76] on div "[STREET_ADDRESS]" at bounding box center [902, 66] width 212 height 17
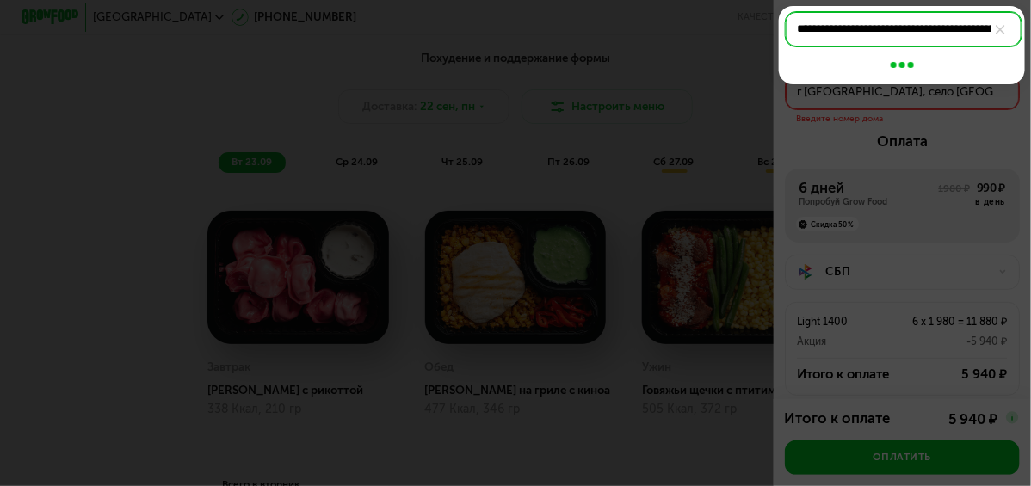
type input "**********"
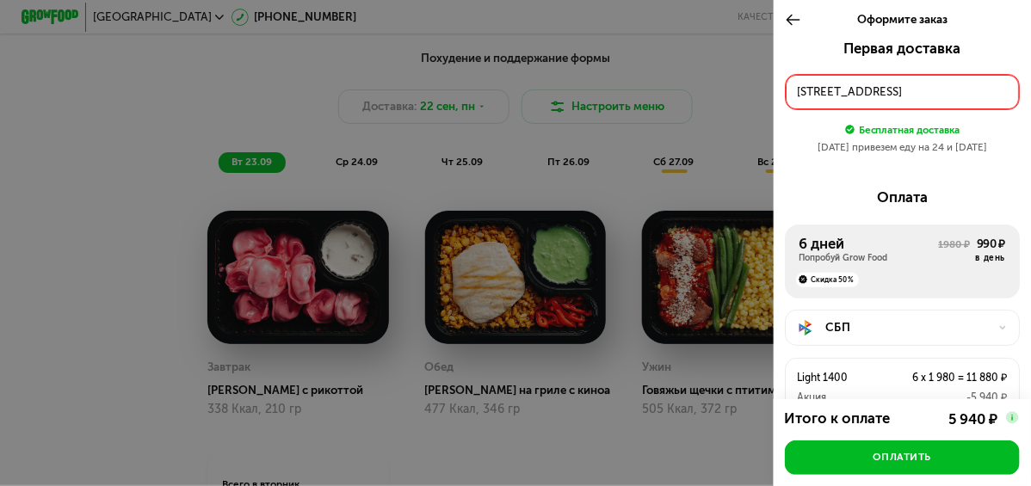
click at [858, 96] on div "[STREET_ADDRESS]" at bounding box center [902, 91] width 210 height 17
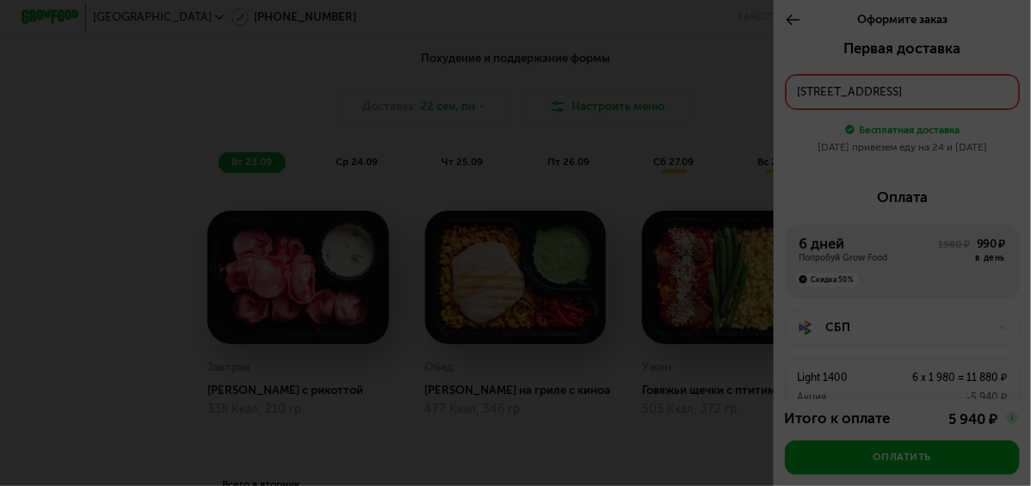
scroll to position [0, 71]
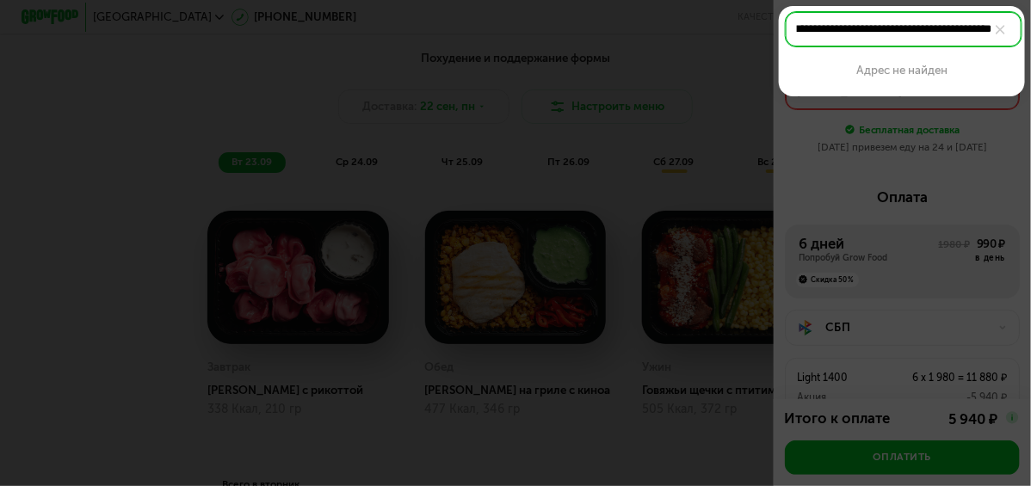
click at [852, 35] on input "**********" at bounding box center [903, 29] width 237 height 36
click at [1000, 29] on img at bounding box center [999, 29] width 9 height 9
click at [1000, 29] on input "**********" at bounding box center [903, 29] width 237 height 36
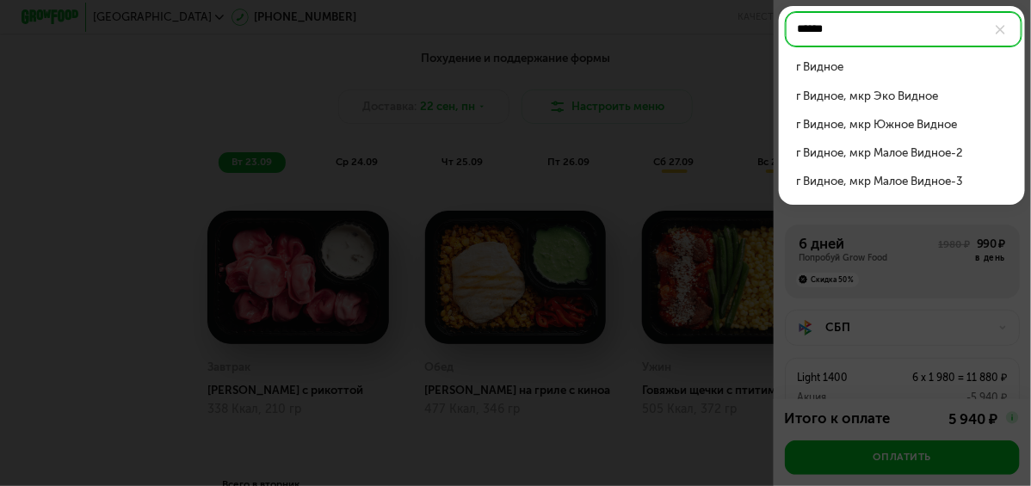
click at [928, 121] on div "г Видное, мкр Южное Видное" at bounding box center [902, 124] width 212 height 17
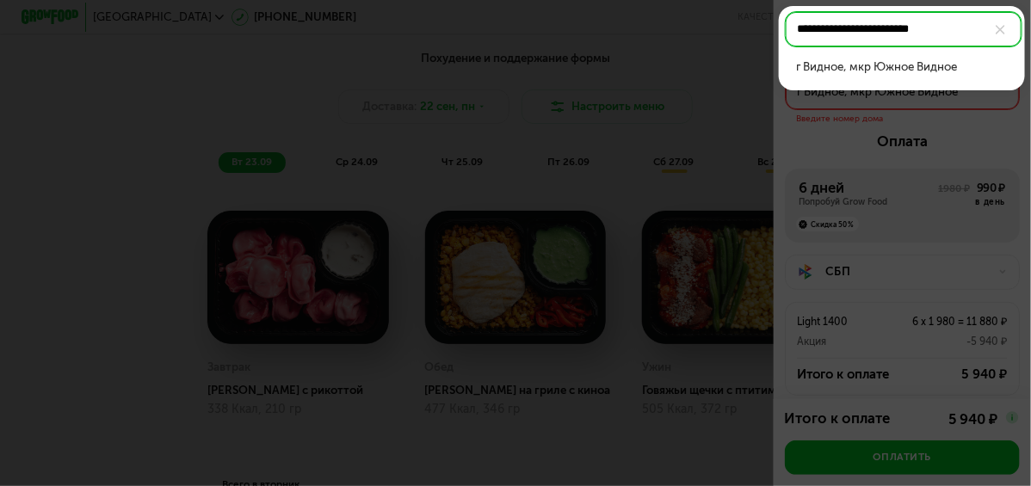
click at [919, 65] on div "г Видное, мкр Южное Видное" at bounding box center [902, 66] width 212 height 17
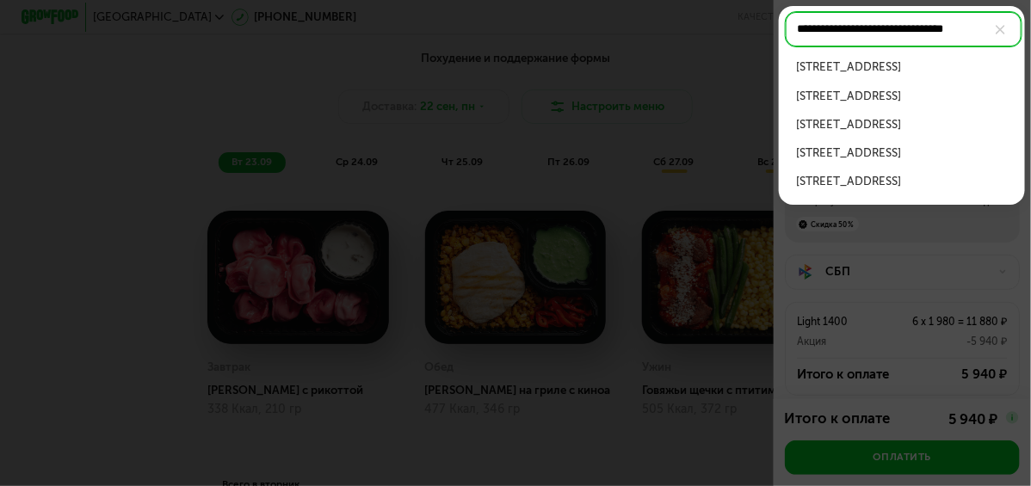
click at [889, 76] on div "[STREET_ADDRESS]" at bounding box center [902, 66] width 212 height 17
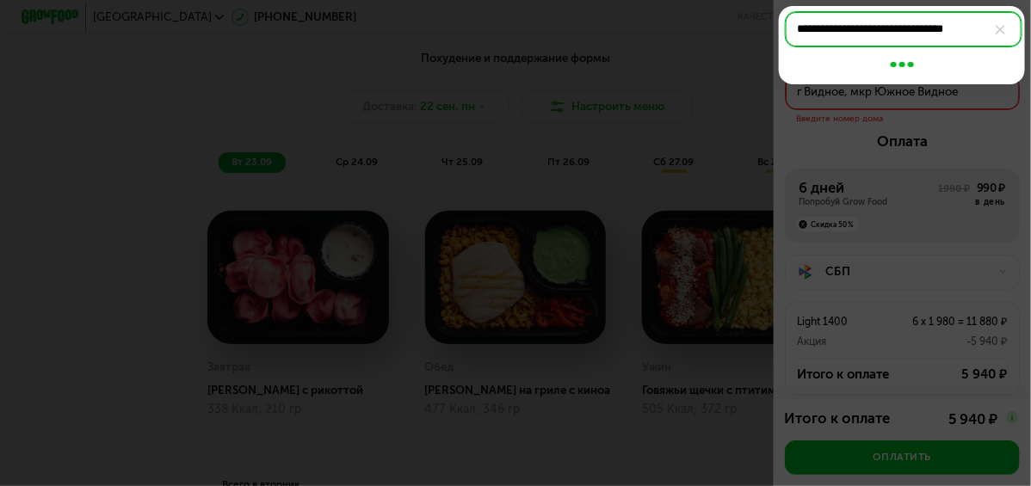
type input "**********"
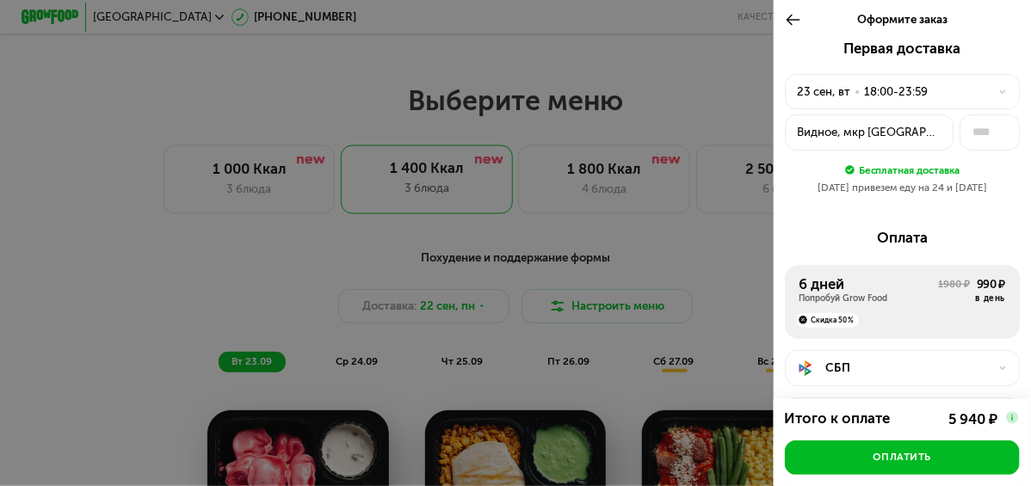
scroll to position [638, 0]
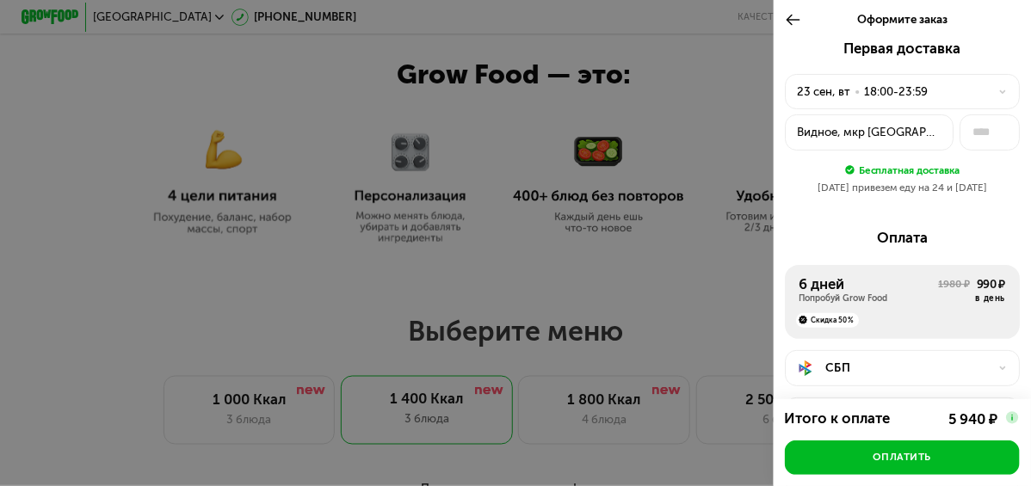
click at [883, 132] on div "Видное, мкр [GEOGRAPHIC_DATA]-3 (поселок [GEOGRAPHIC_DATA]), 20" at bounding box center [869, 132] width 145 height 17
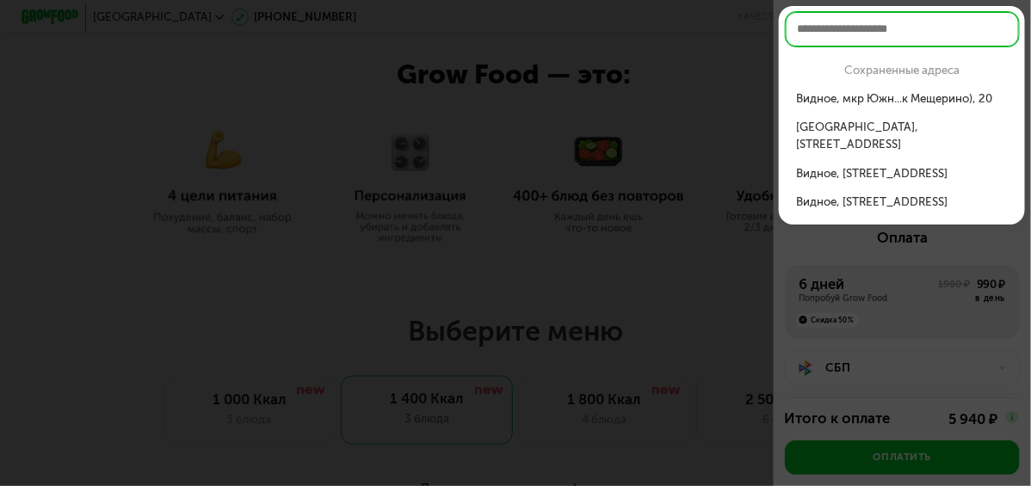
click at [932, 132] on div "[GEOGRAPHIC_DATA], [STREET_ADDRESS]" at bounding box center [902, 136] width 212 height 34
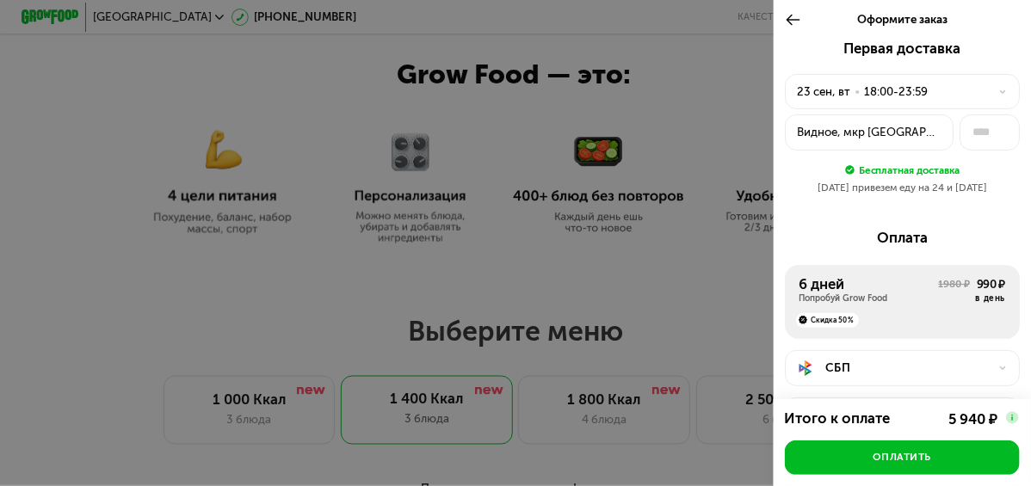
click at [906, 126] on div "Видное, мкр [GEOGRAPHIC_DATA]-3 (поселок [GEOGRAPHIC_DATA]), 20" at bounding box center [869, 132] width 145 height 17
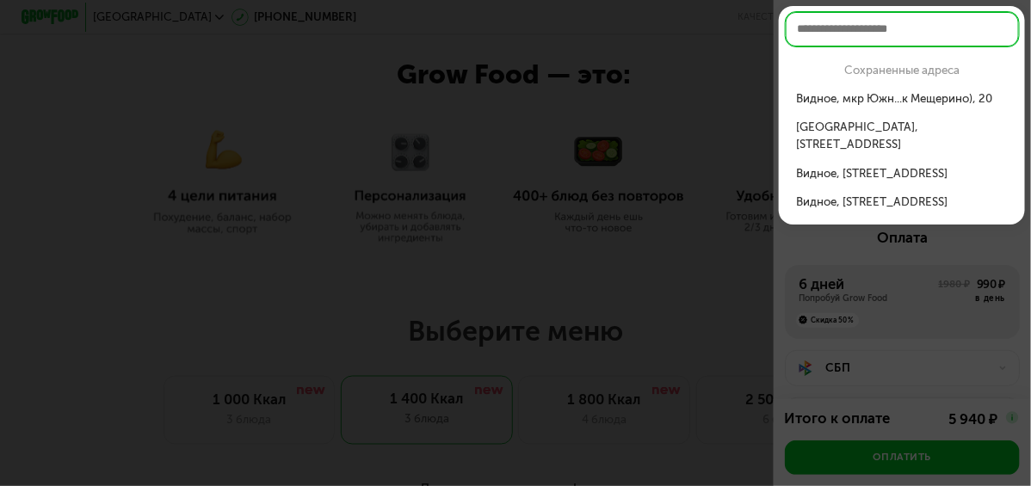
click at [854, 194] on div "Видное, [STREET_ADDRESS]" at bounding box center [902, 202] width 212 height 17
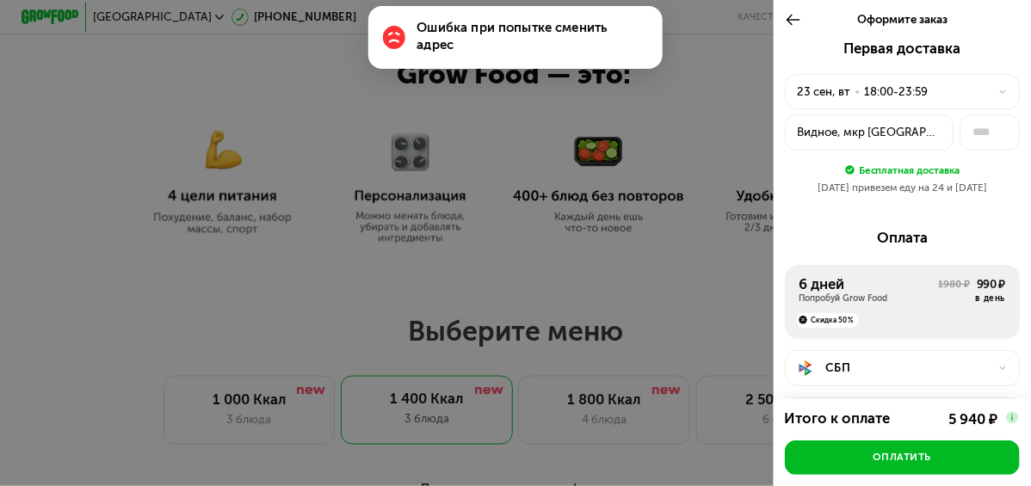
click at [791, 21] on icon at bounding box center [793, 19] width 16 height 17
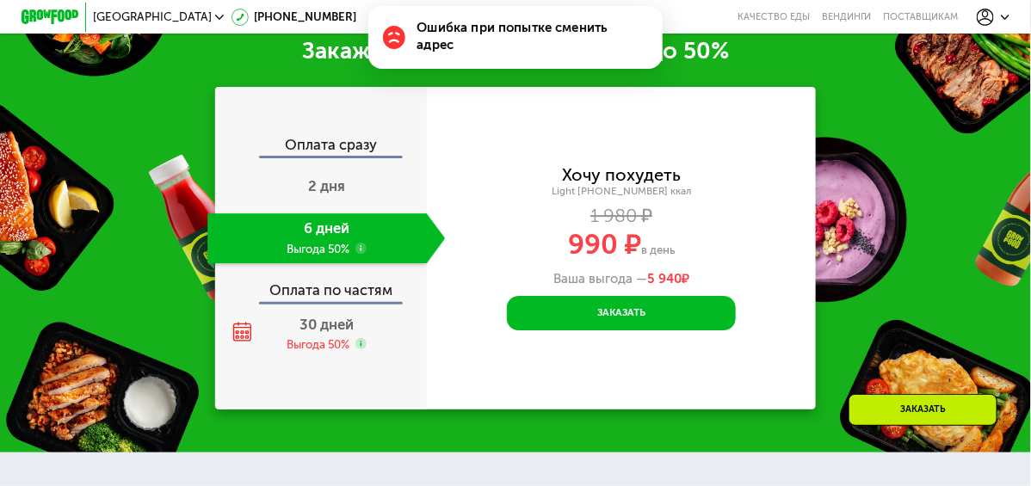
scroll to position [1757, 0]
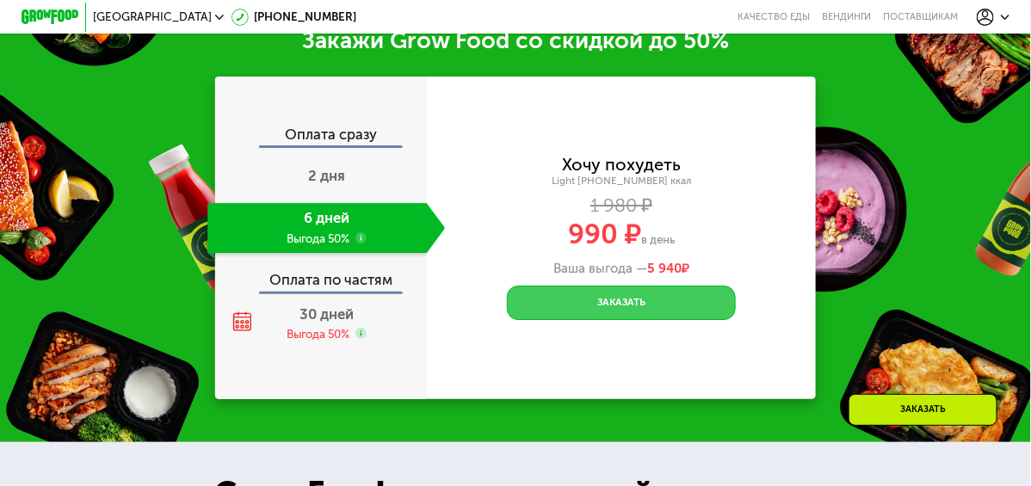
click at [583, 317] on button "Заказать" at bounding box center [621, 303] width 229 height 34
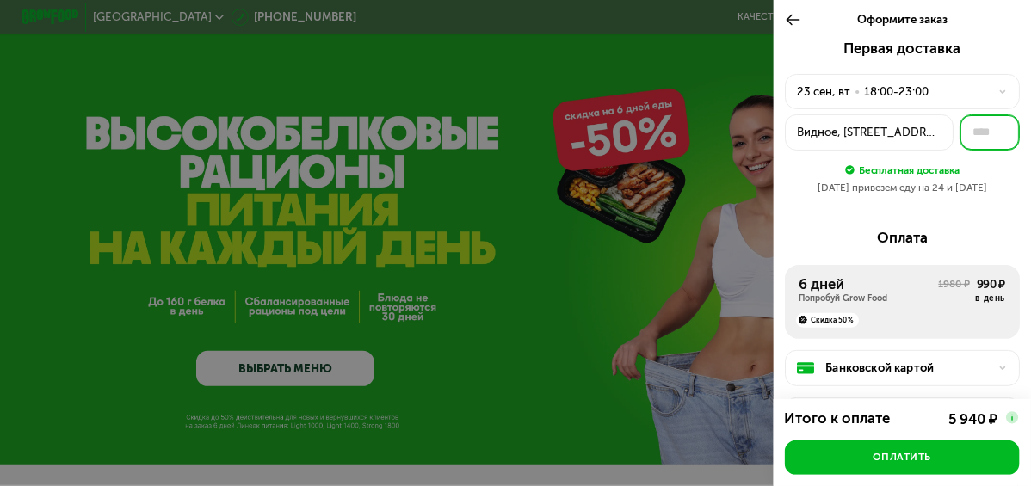
click at [971, 135] on input "text" at bounding box center [989, 132] width 60 height 36
type input "*"
click at [984, 212] on div "Первая доставка 23 сен, вт • 18:00-23:00 Видное, ул Садовая, 28 * Бесплатная до…" at bounding box center [902, 352] width 258 height 624
click at [929, 95] on div "23 сен, вт • 18:00-23:00" at bounding box center [893, 91] width 193 height 17
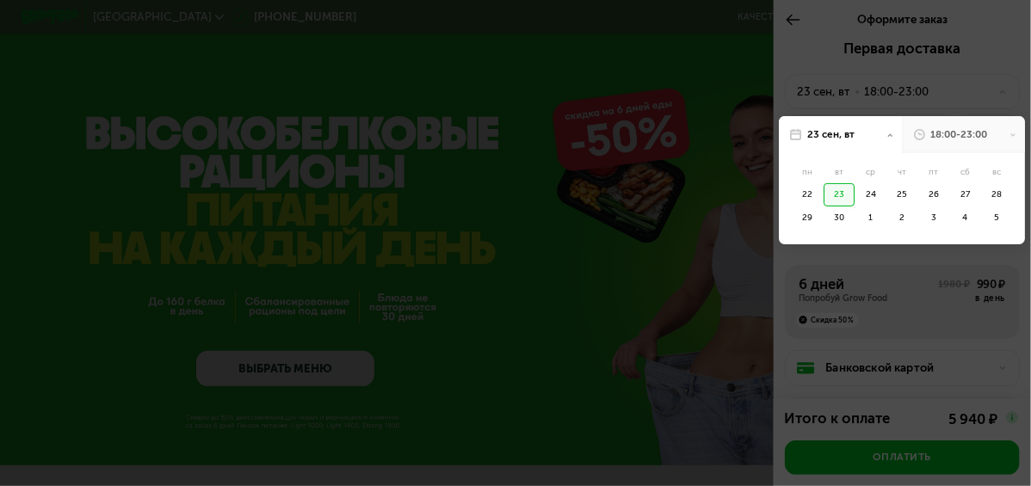
click at [1003, 134] on div "18:00-23:00" at bounding box center [963, 134] width 123 height 37
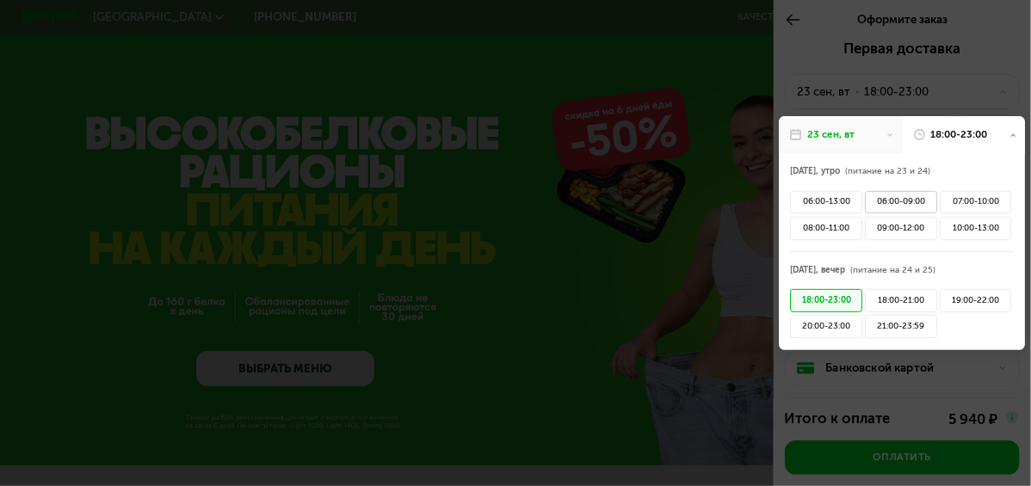
click at [895, 200] on div "06:00-09:00" at bounding box center [900, 202] width 71 height 23
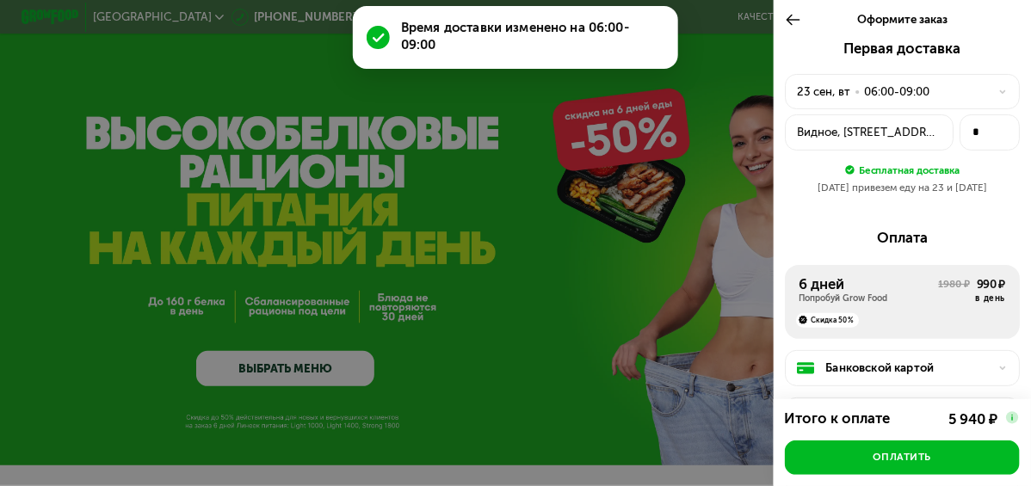
click at [1000, 94] on use at bounding box center [1003, 91] width 6 height 3
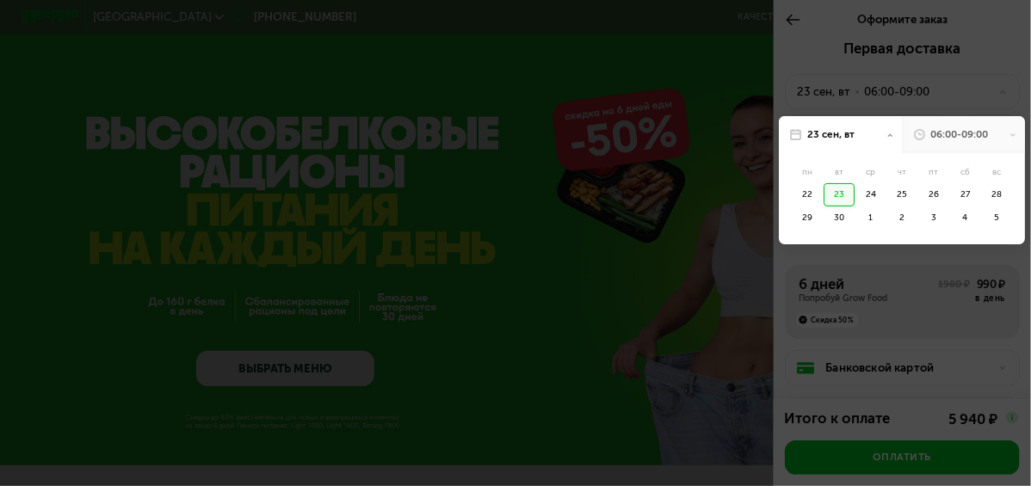
click at [1009, 134] on icon at bounding box center [1012, 135] width 7 height 7
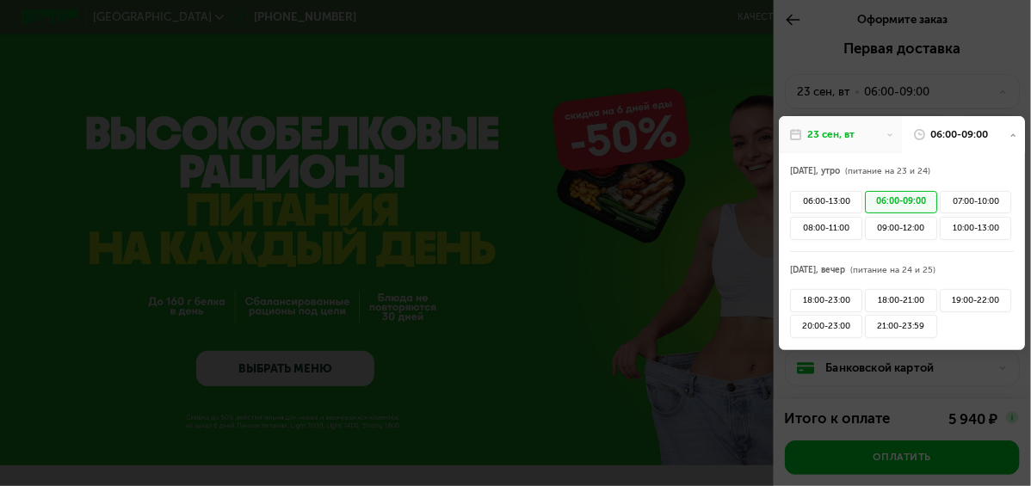
click at [889, 200] on div "06:00-09:00" at bounding box center [900, 202] width 71 height 23
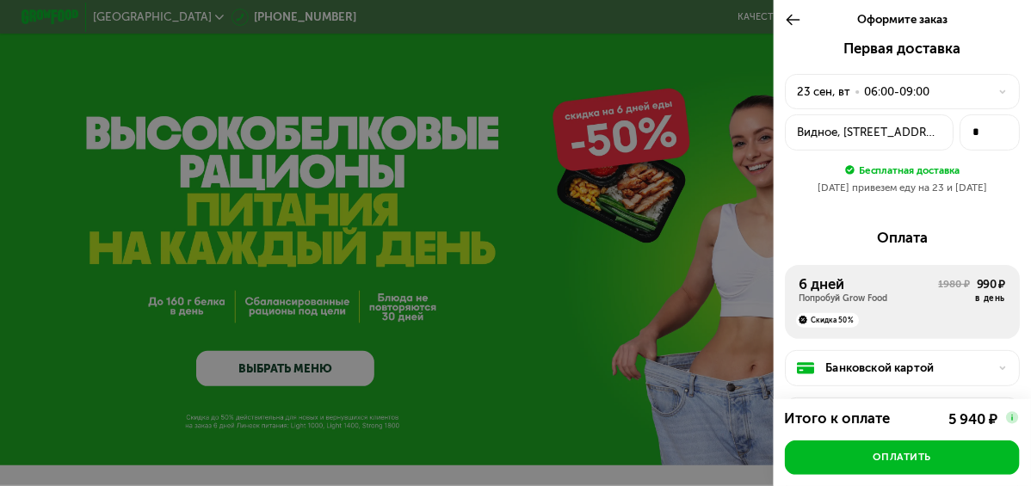
scroll to position [85, 0]
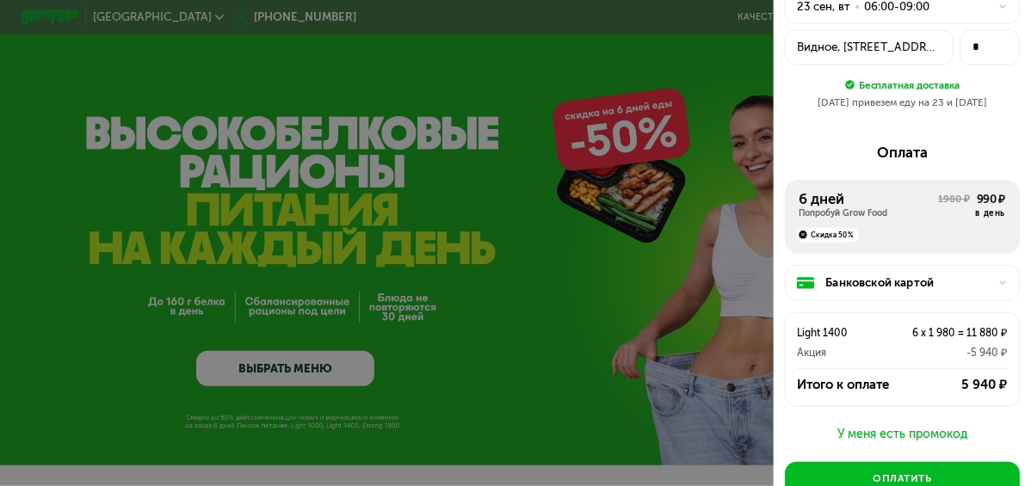
click at [998, 284] on icon at bounding box center [1002, 283] width 9 height 9
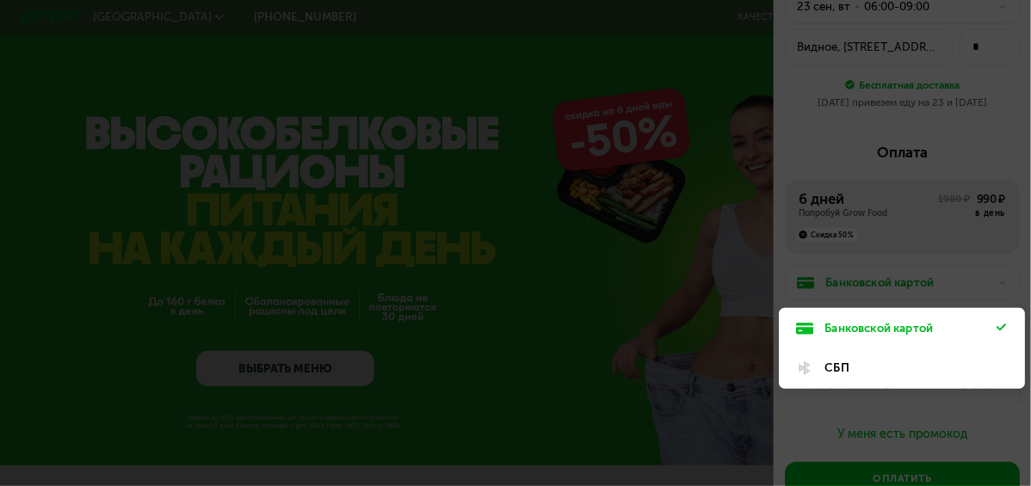
click at [840, 365] on div "СБП" at bounding box center [910, 368] width 172 height 17
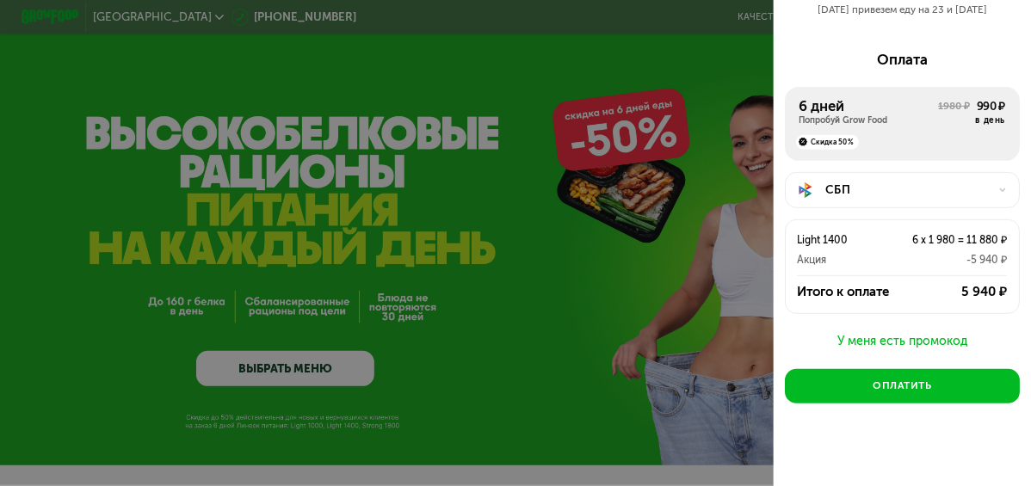
scroll to position [185, 0]
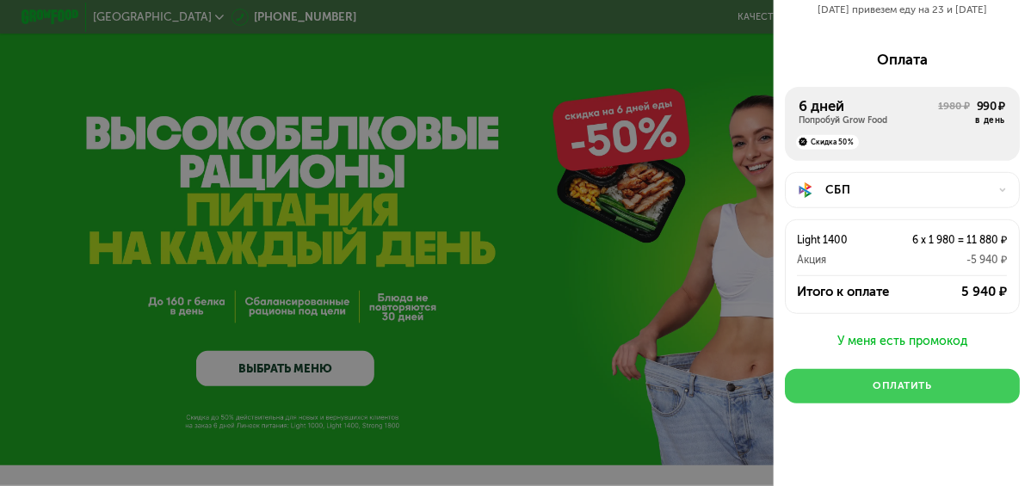
click at [863, 382] on button "Оплатить" at bounding box center [902, 386] width 235 height 34
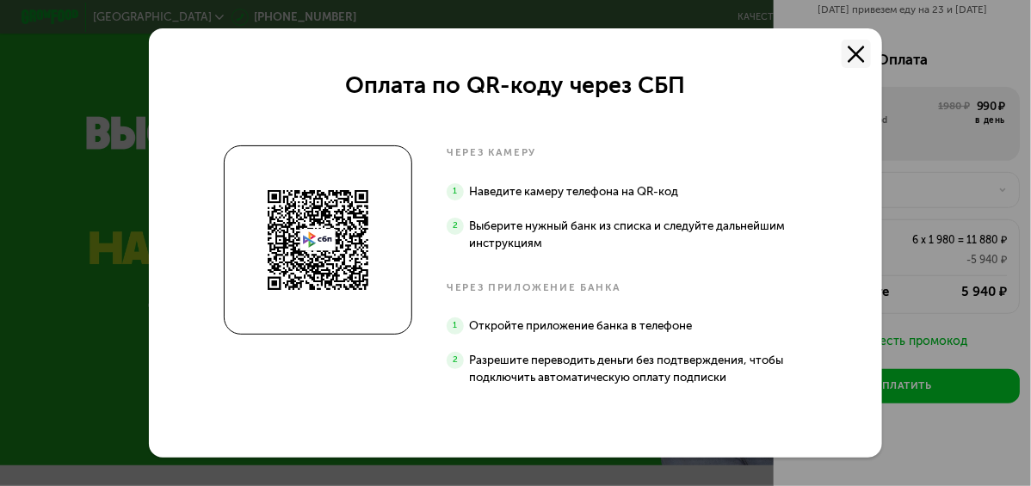
click at [860, 49] on icon at bounding box center [855, 54] width 17 height 17
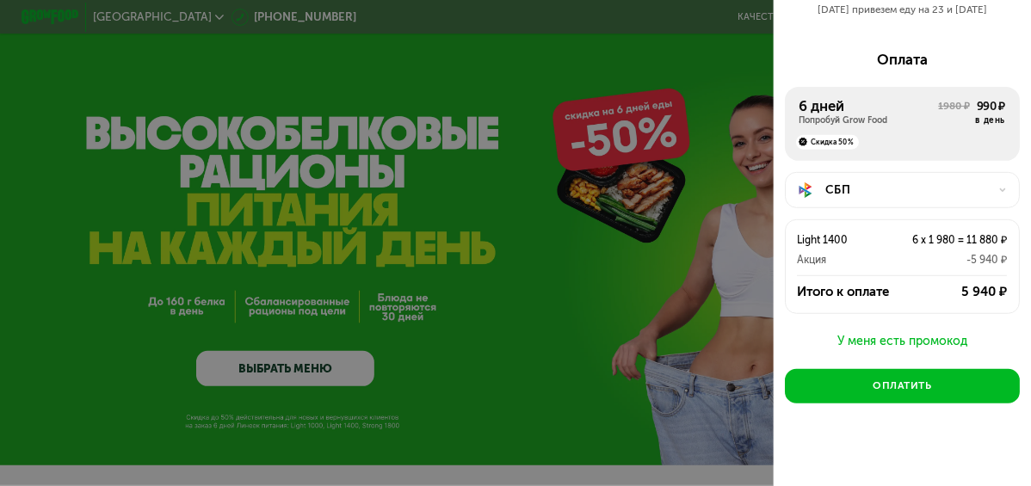
scroll to position [0, 0]
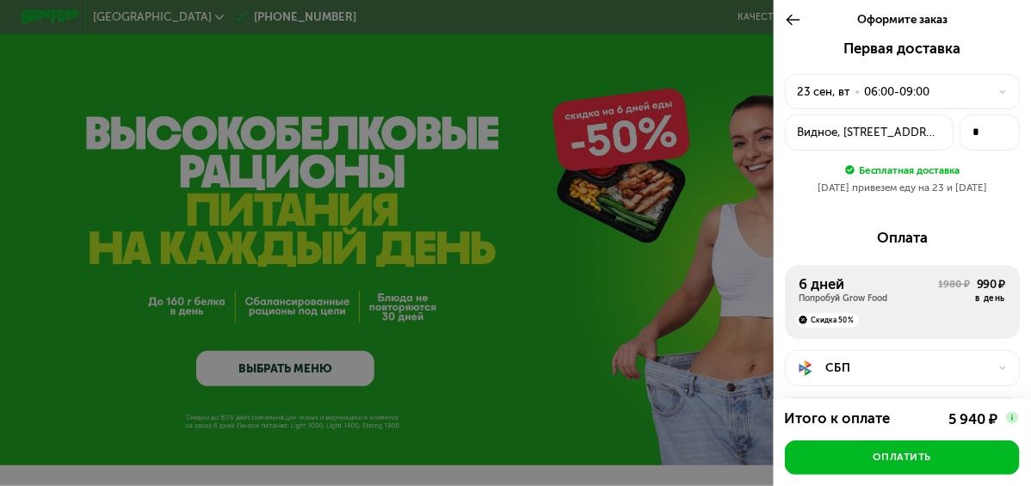
click at [877, 129] on div "Видное, [STREET_ADDRESS]" at bounding box center [869, 132] width 145 height 17
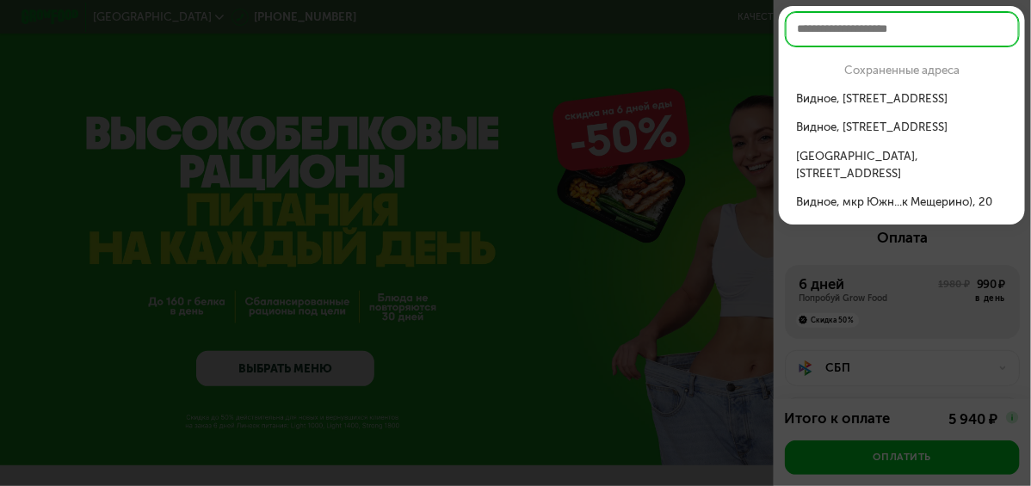
click at [750, 50] on div at bounding box center [515, 243] width 1031 height 486
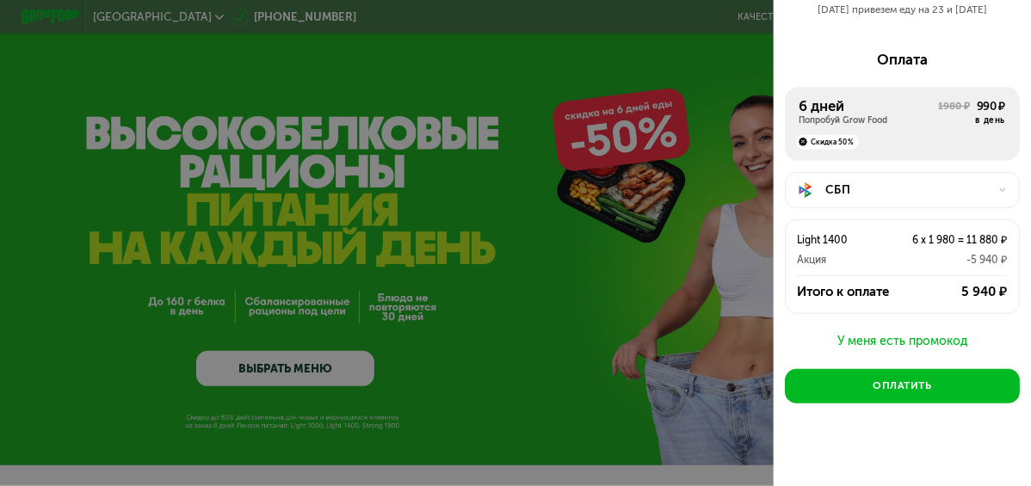
scroll to position [185, 0]
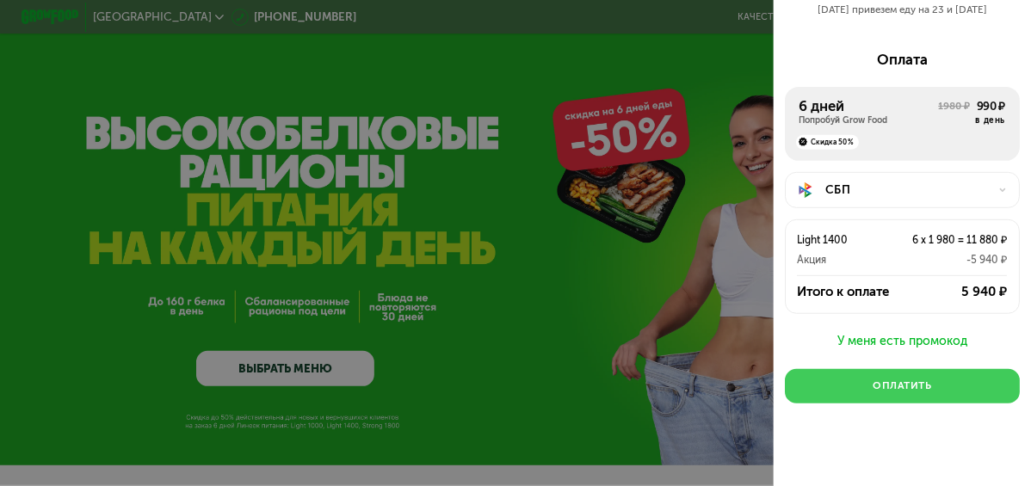
click at [912, 378] on div "Оплатить" at bounding box center [901, 385] width 58 height 15
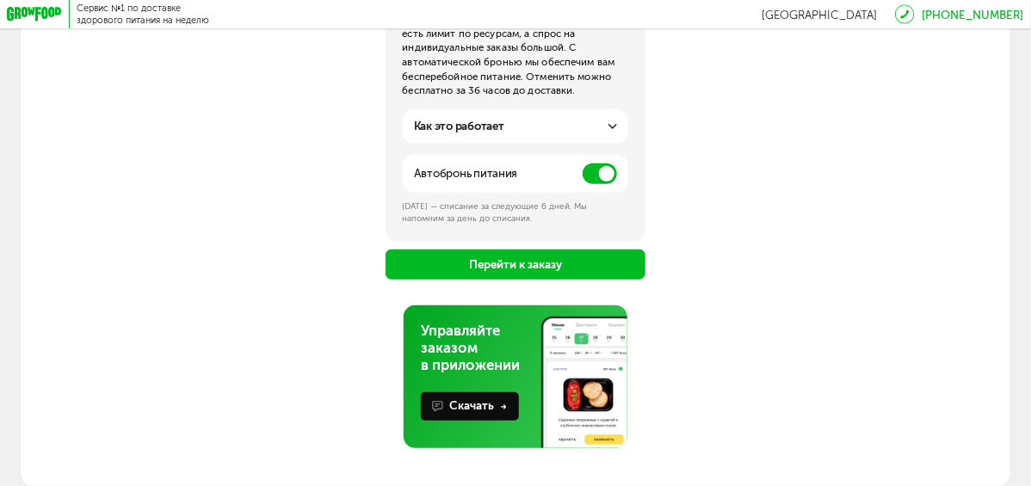
scroll to position [277, 0]
click at [514, 263] on button "Перейти к заказу" at bounding box center [515, 264] width 261 height 30
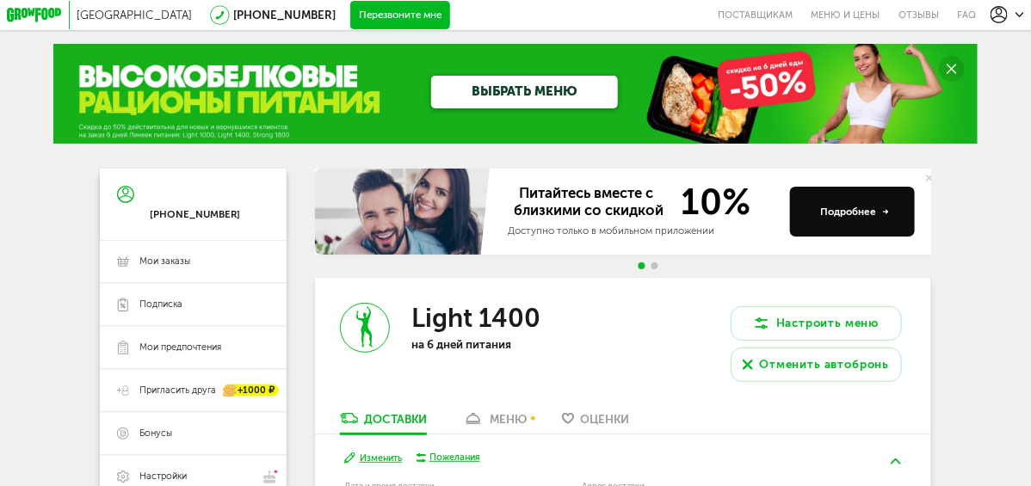
click at [350, 15] on button "Перезвоните мне" at bounding box center [400, 15] width 100 height 28
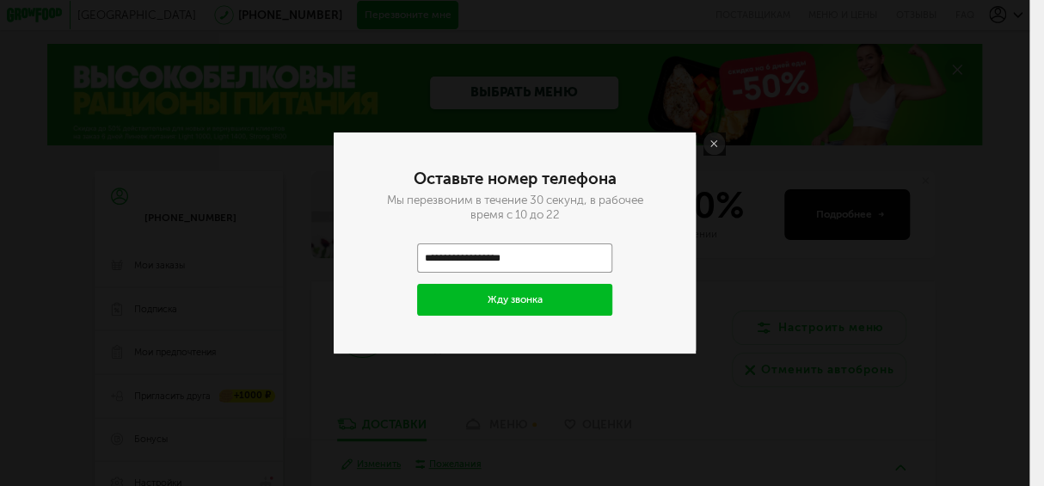
type input "**********"
click at [484, 305] on button "Жду звонка" at bounding box center [515, 300] width 196 height 32
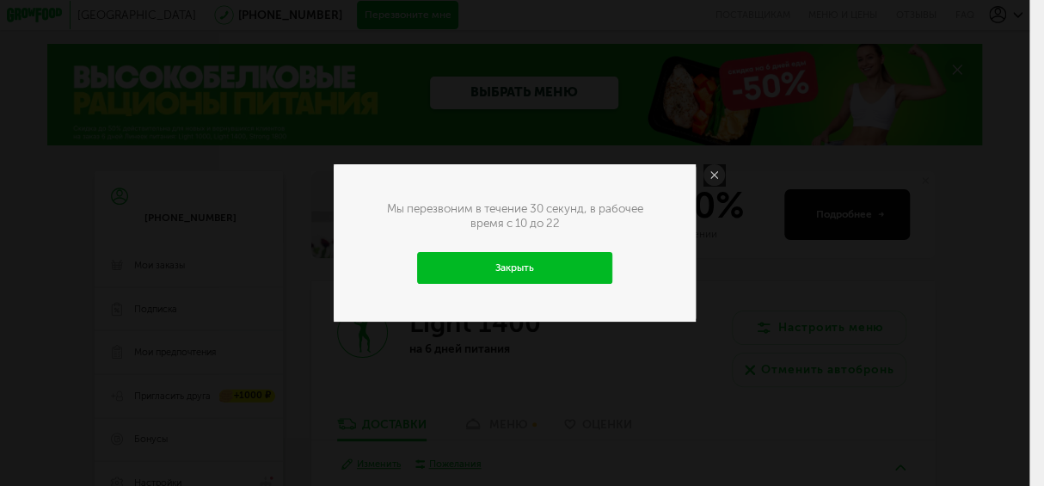
click at [717, 173] on icon at bounding box center [714, 174] width 7 height 7
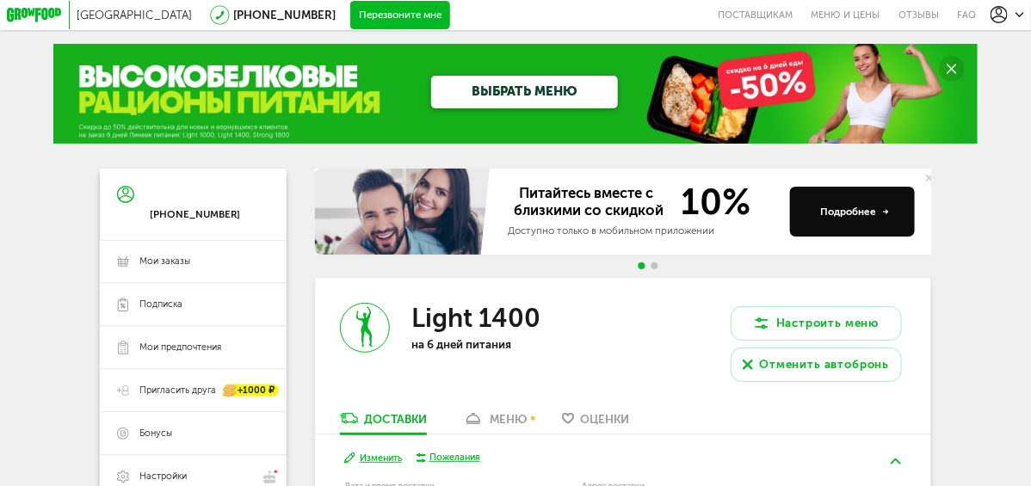
click at [350, 22] on button "Перезвоните мне" at bounding box center [400, 15] width 100 height 28
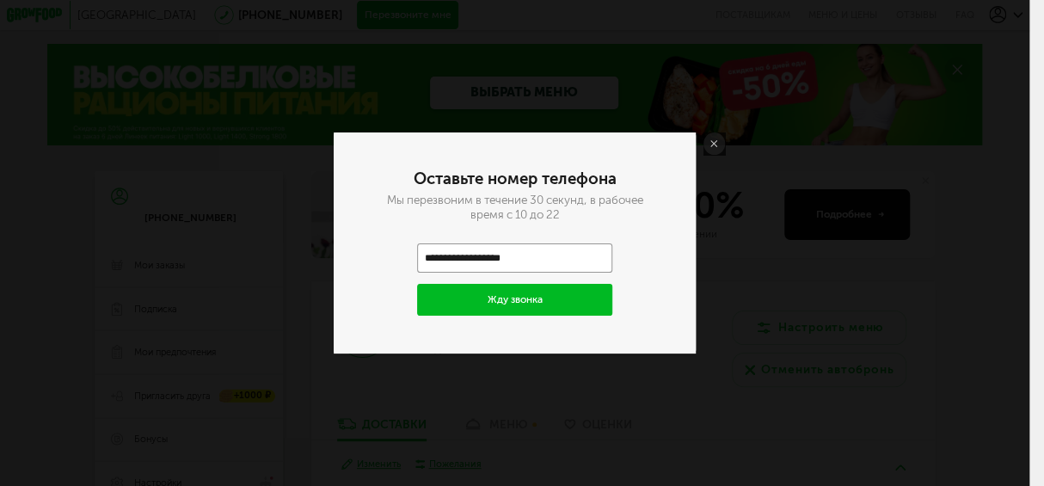
click at [529, 304] on button "Жду звонка" at bounding box center [515, 300] width 196 height 32
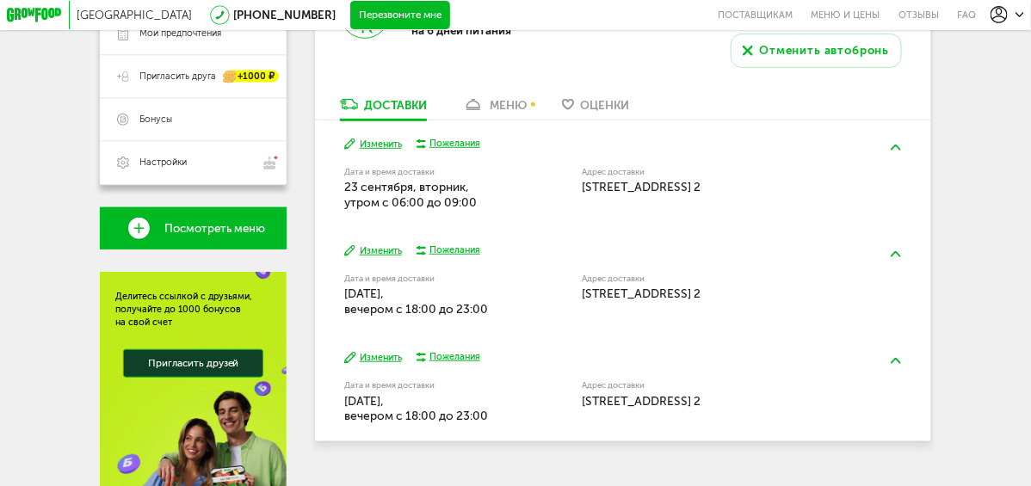
scroll to position [343, 0]
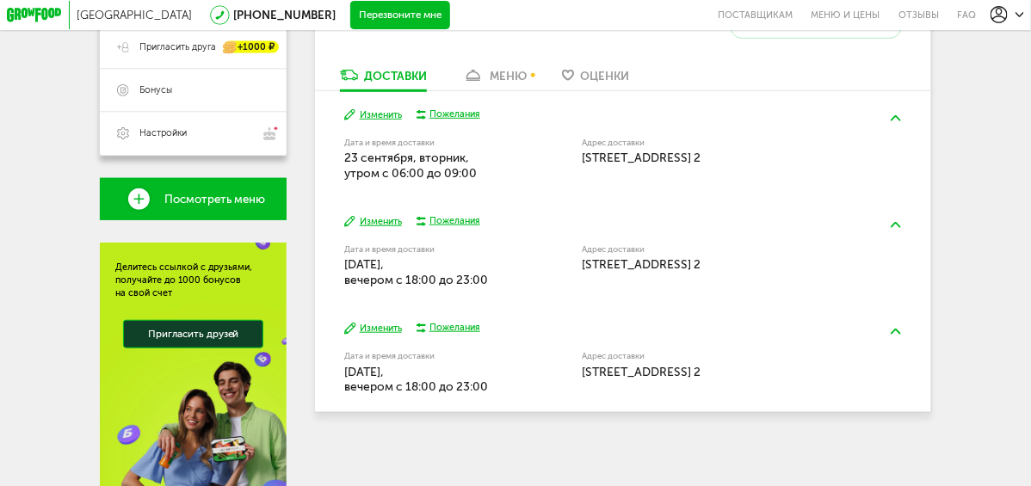
click at [366, 226] on button "Изменить" at bounding box center [372, 221] width 57 height 13
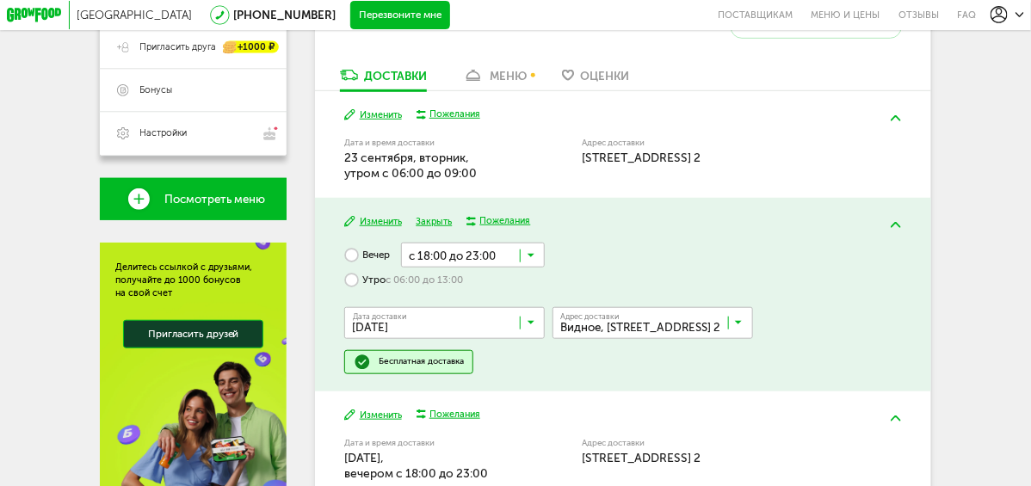
scroll to position [429, 0]
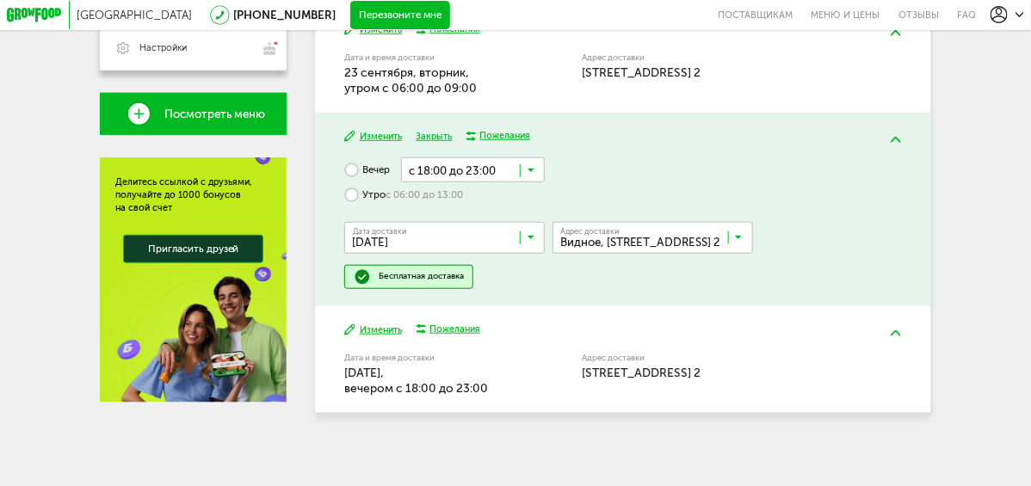
click at [352, 199] on label "Утро с 06:00 до 13:00" at bounding box center [403, 194] width 119 height 25
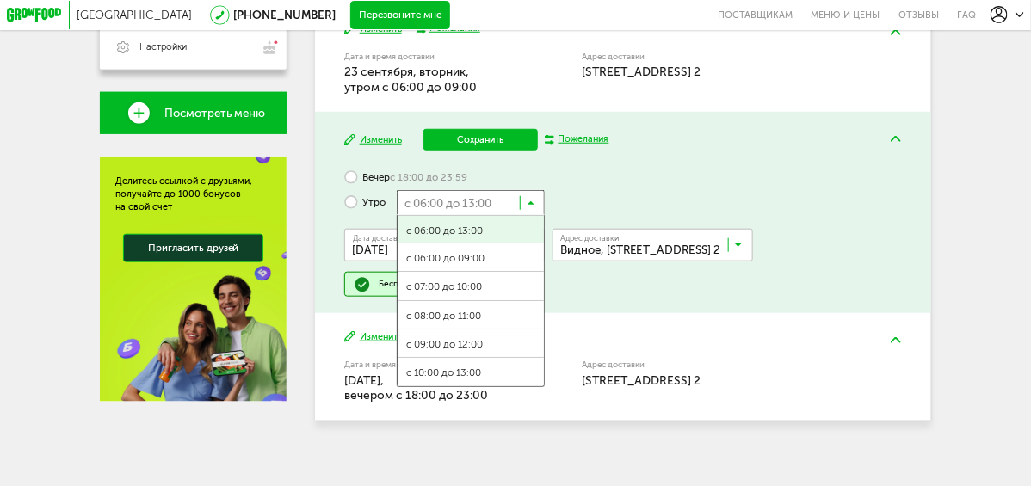
click at [529, 212] on icon at bounding box center [530, 206] width 7 height 15
click at [479, 266] on span "с 06:00 до 09:00" at bounding box center [470, 258] width 147 height 30
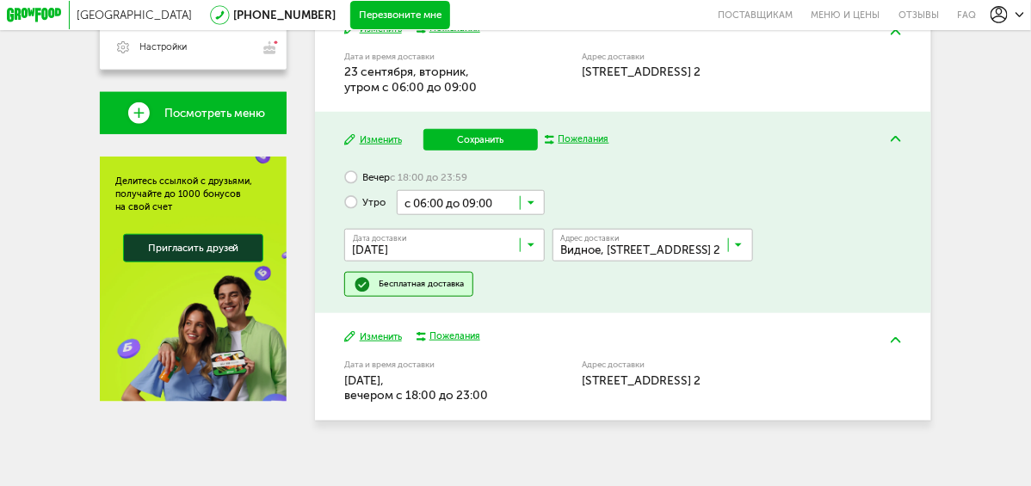
click at [495, 146] on button "Сохранить" at bounding box center [480, 140] width 114 height 22
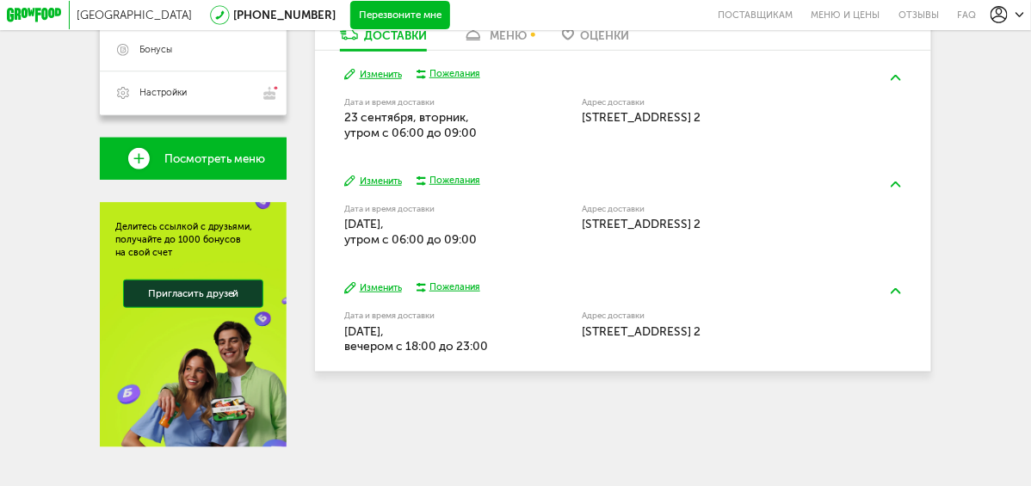
scroll to position [414, 0]
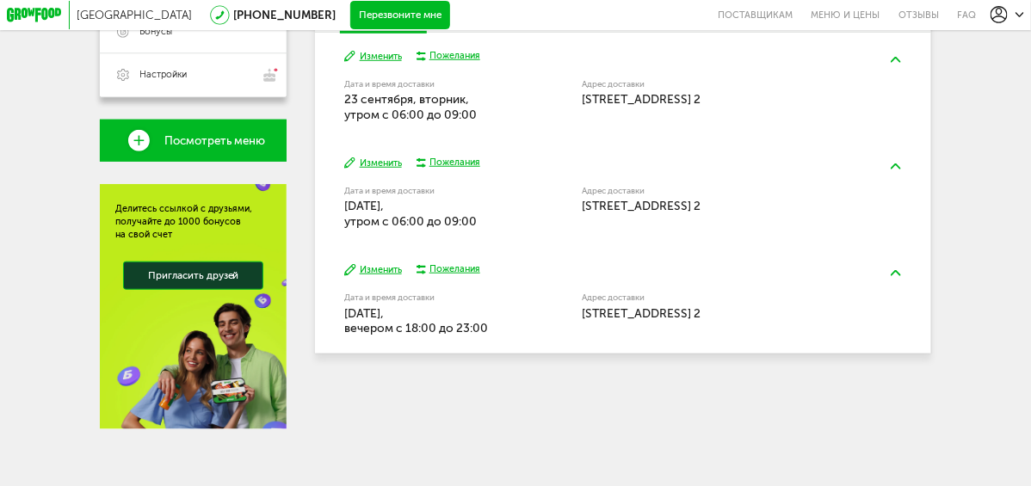
click at [375, 263] on button "Изменить" at bounding box center [372, 269] width 57 height 13
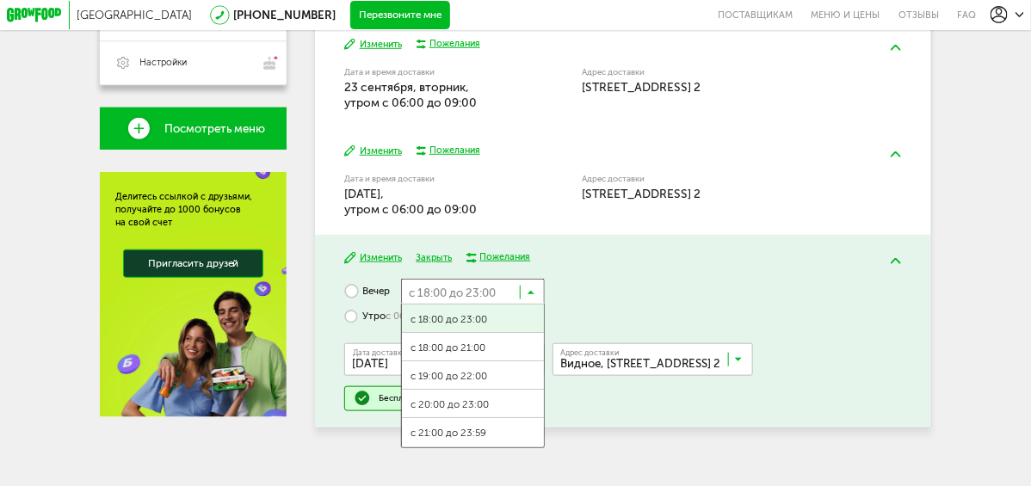
click at [534, 299] on input "Search for option" at bounding box center [473, 291] width 145 height 24
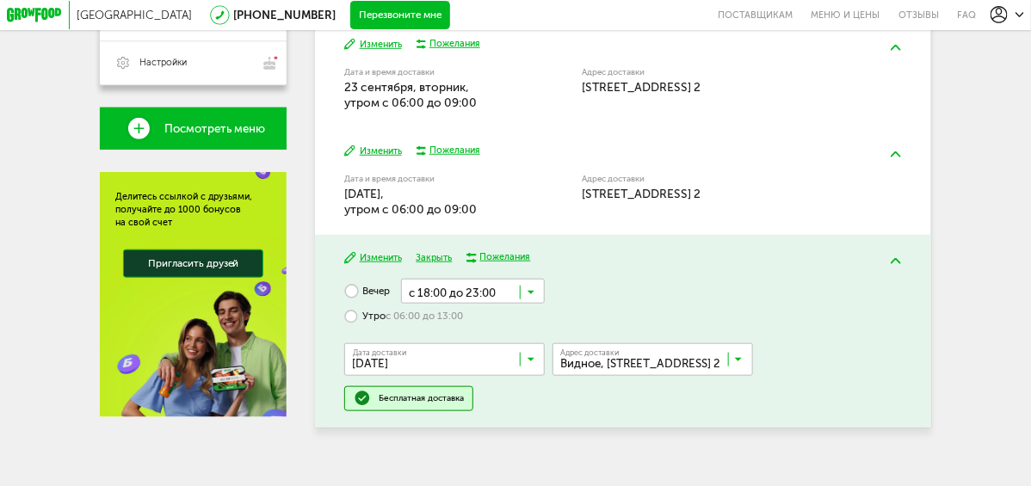
click at [651, 291] on div "Вечер с 18:00 до 23:00 Загрузка... с 18:00 до 23:00 с 18:00 до 21:00 с 19:00 до…" at bounding box center [622, 345] width 557 height 132
click at [347, 323] on label "Утро с 06:00 до 13:00" at bounding box center [403, 316] width 119 height 25
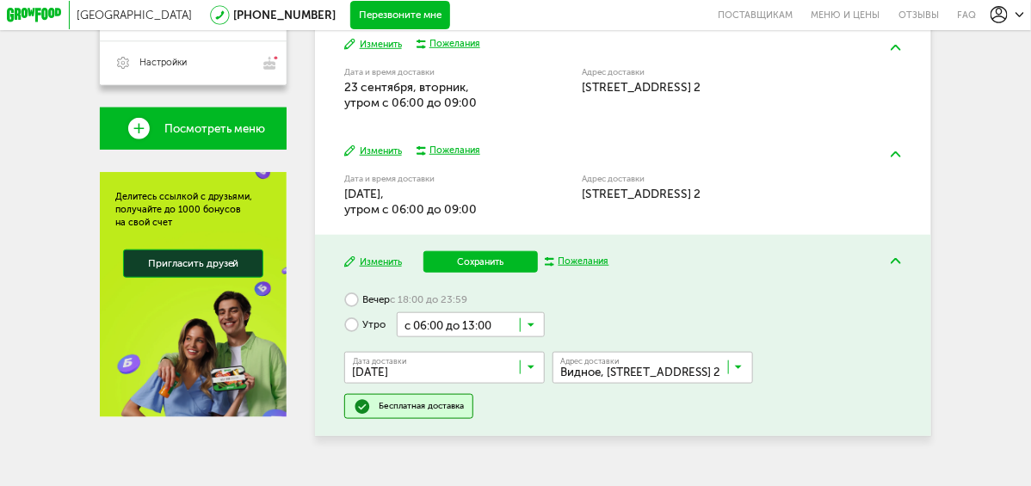
click at [528, 336] on icon at bounding box center [530, 329] width 7 height 15
click at [471, 390] on span "с 06:00 до 09:00" at bounding box center [470, 381] width 147 height 30
click at [481, 267] on button "Сохранить" at bounding box center [480, 262] width 114 height 22
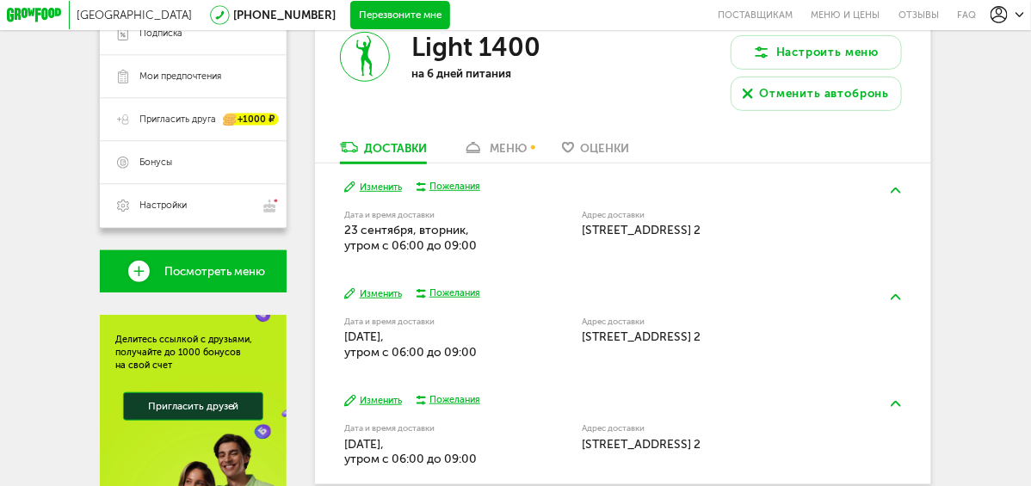
scroll to position [242, 0]
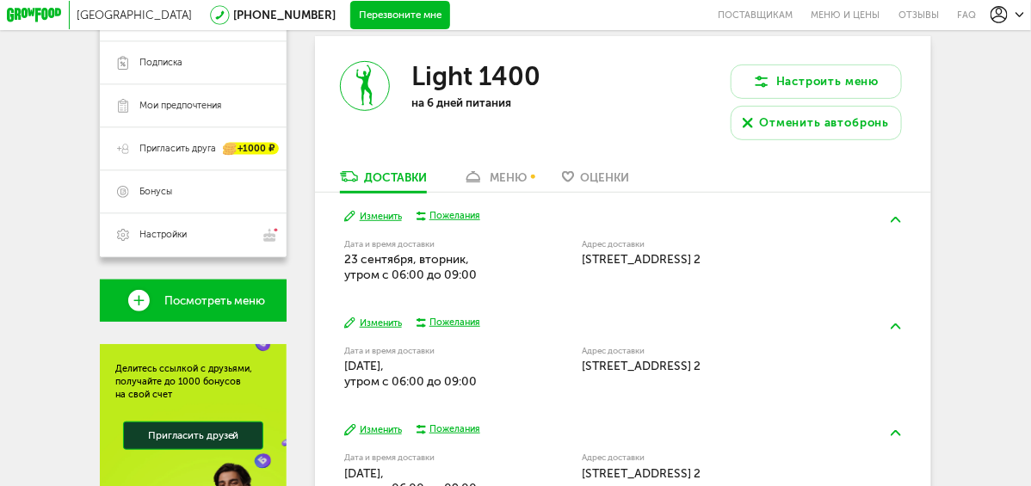
click at [521, 183] on div "меню" at bounding box center [507, 177] width 37 height 14
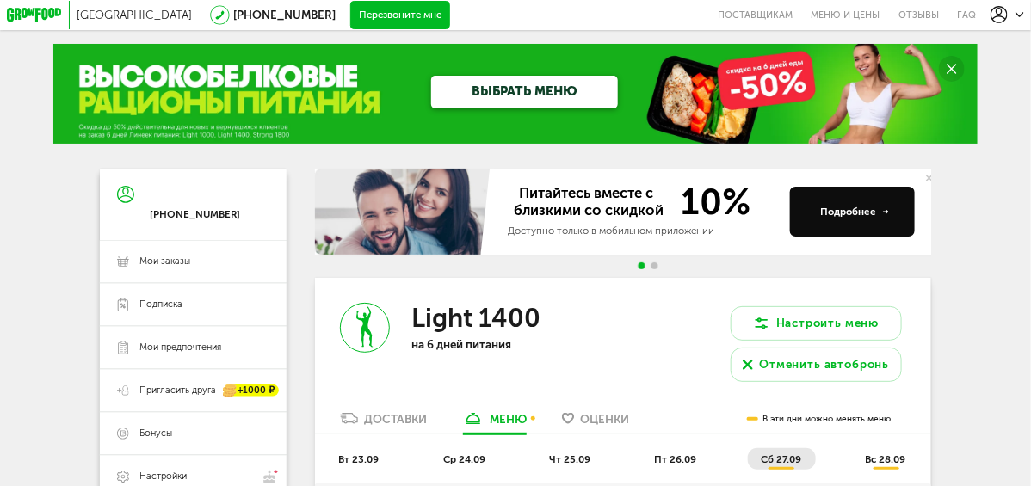
click at [406, 422] on div "Доставки" at bounding box center [395, 419] width 63 height 14
